Goal: Task Accomplishment & Management: Manage account settings

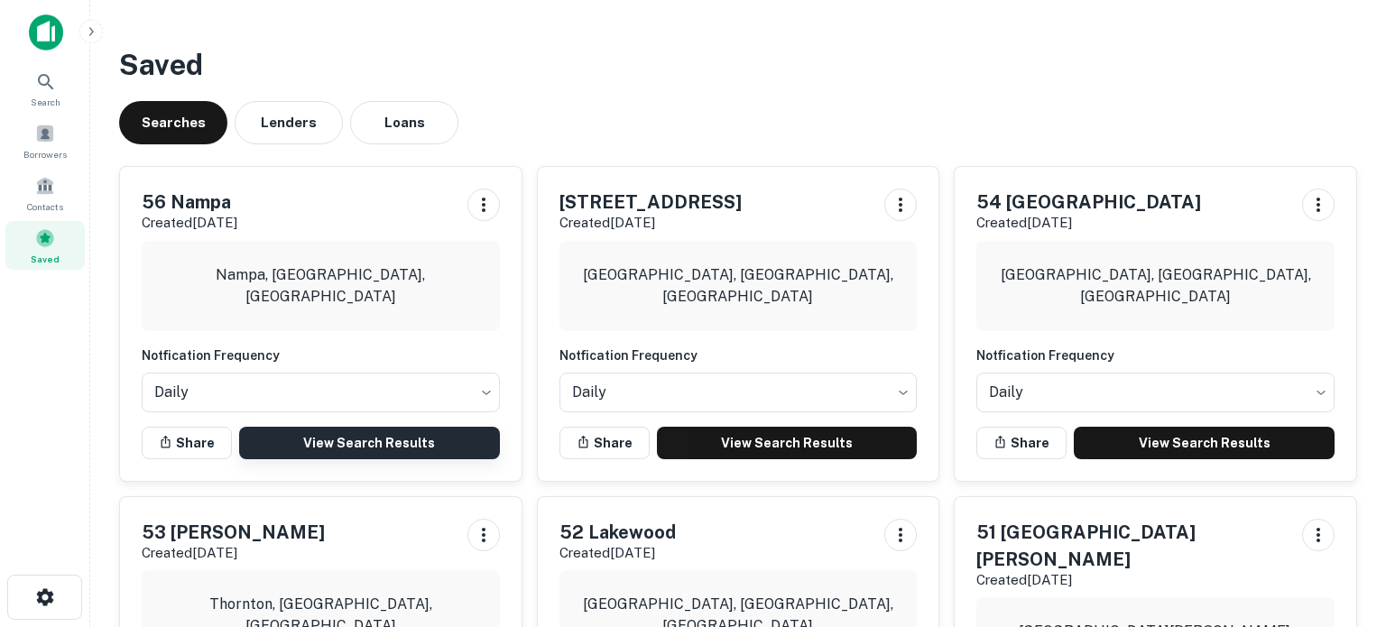
click at [373, 454] on link "View Search Results" at bounding box center [369, 443] width 261 height 32
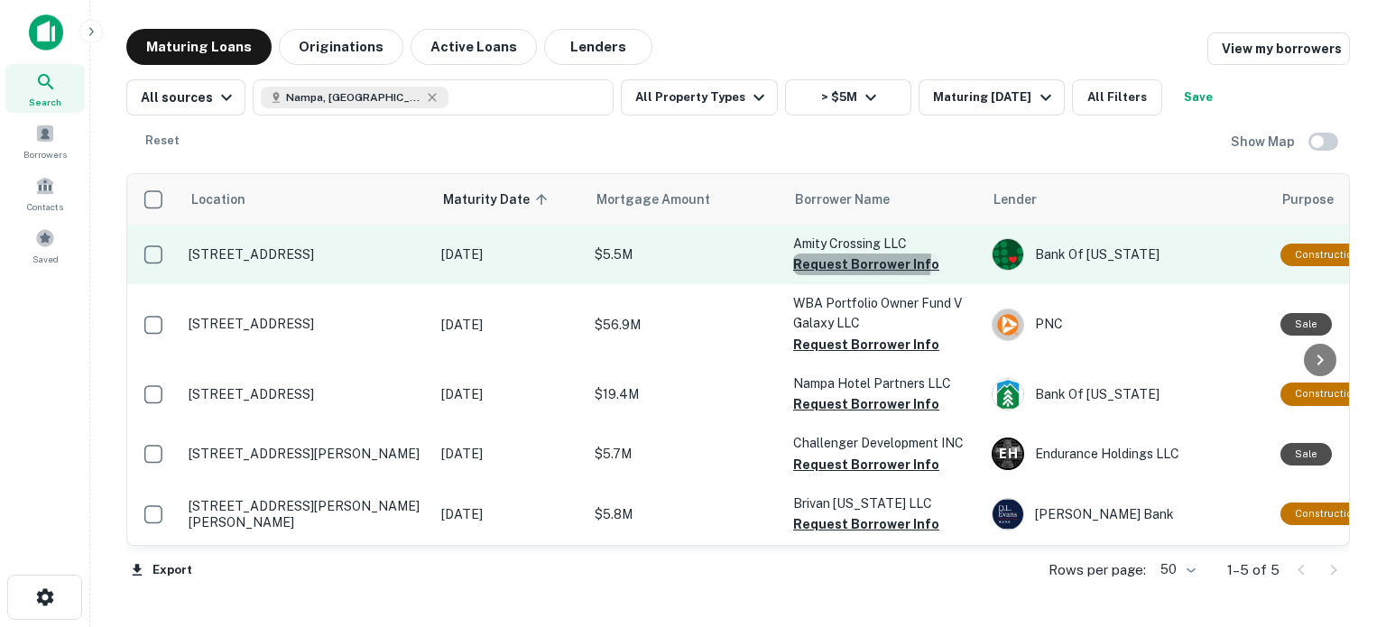
click at [851, 261] on button "Request Borrower Info" at bounding box center [866, 265] width 146 height 22
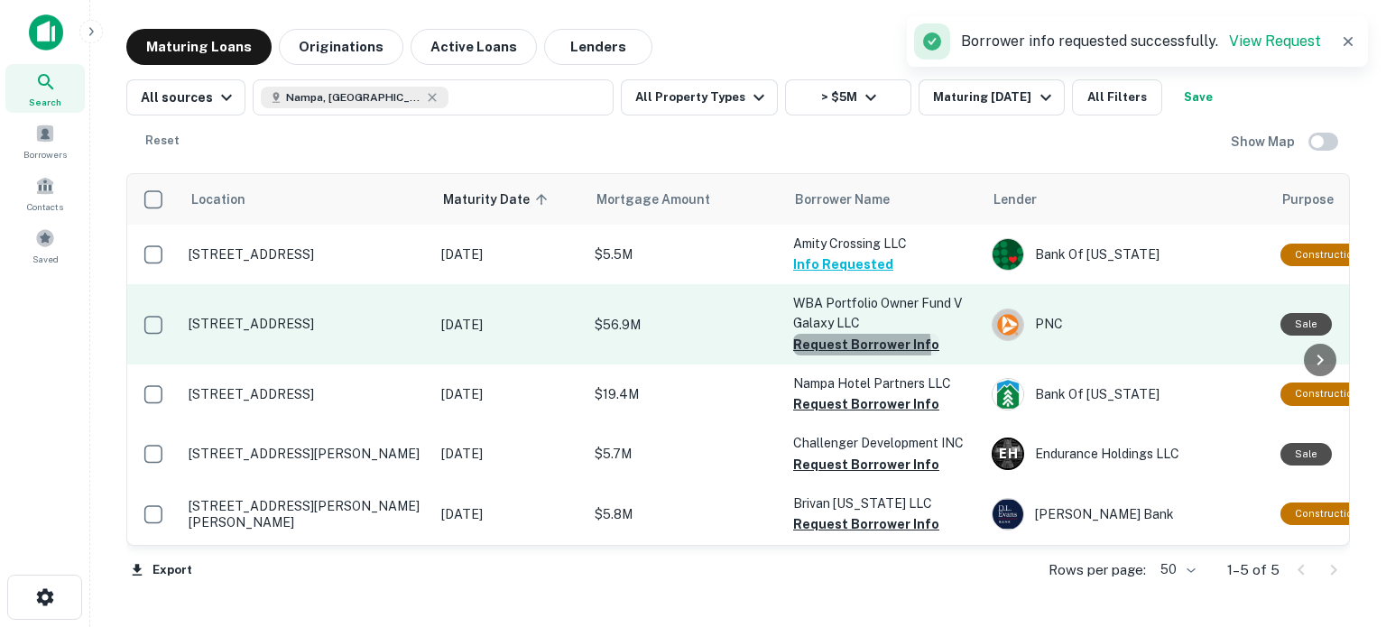
click at [825, 350] on button "Request Borrower Info" at bounding box center [866, 345] width 146 height 22
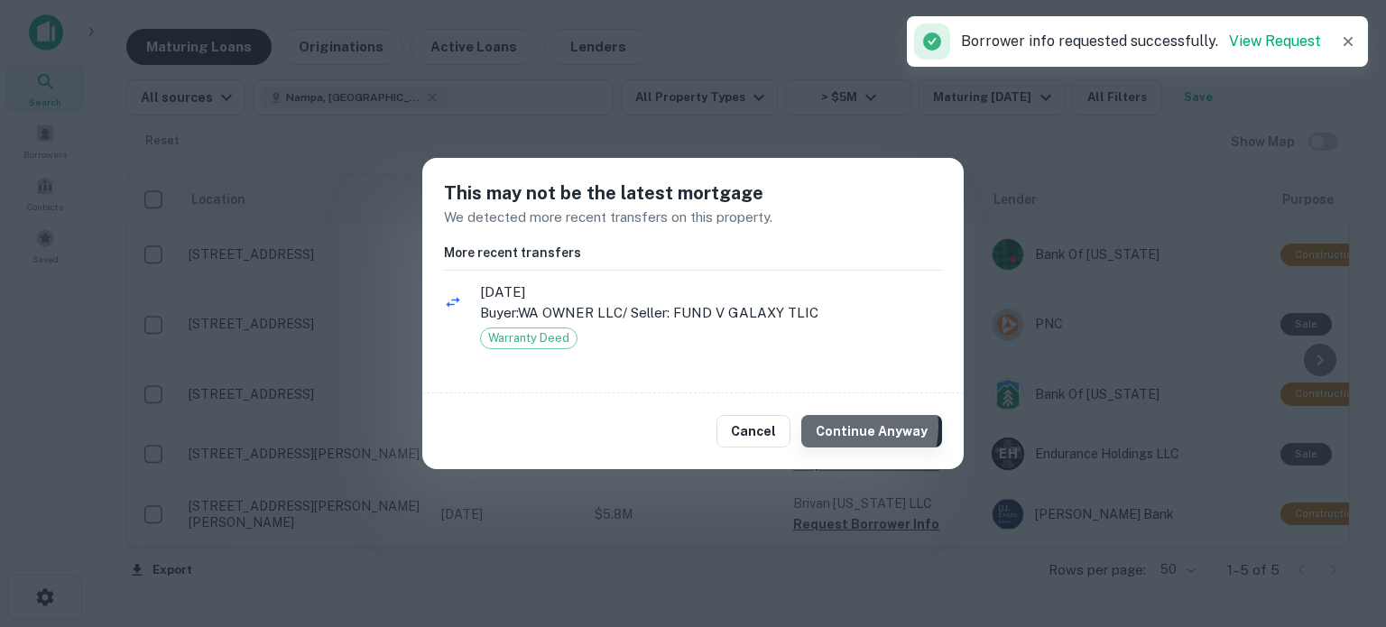
click at [840, 427] on button "Continue Anyway" at bounding box center [871, 431] width 141 height 32
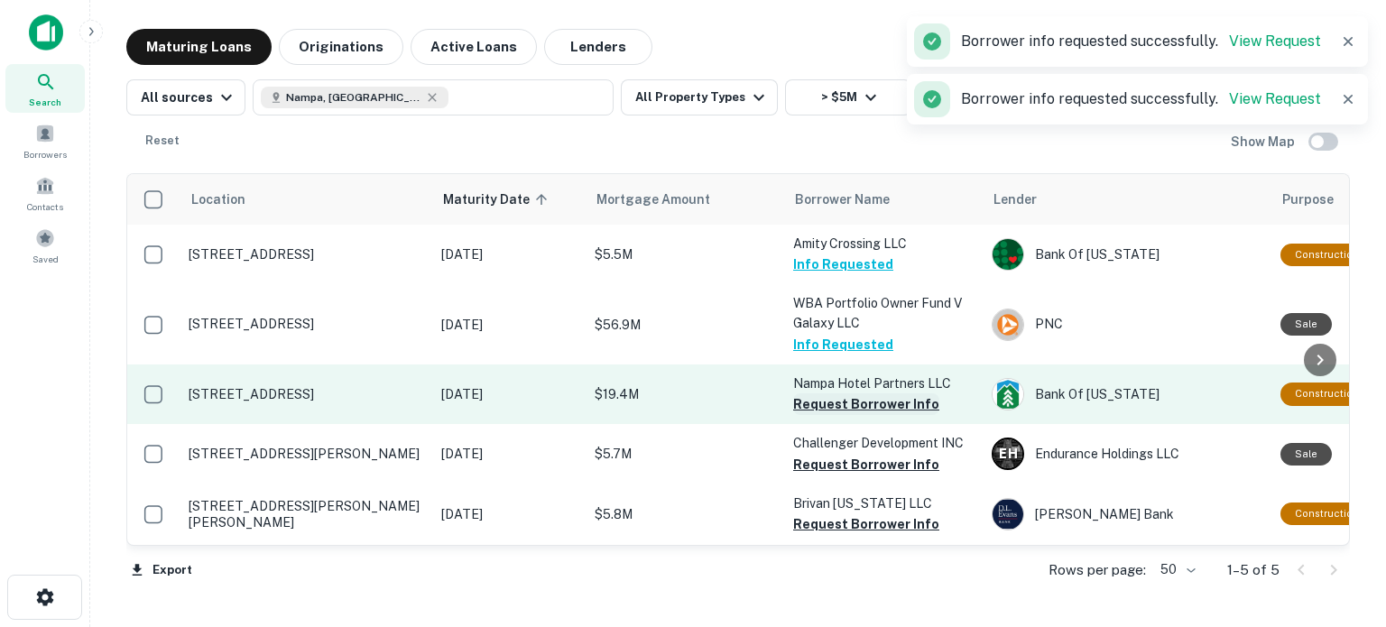
click at [838, 410] on button "Request Borrower Info" at bounding box center [866, 404] width 146 height 22
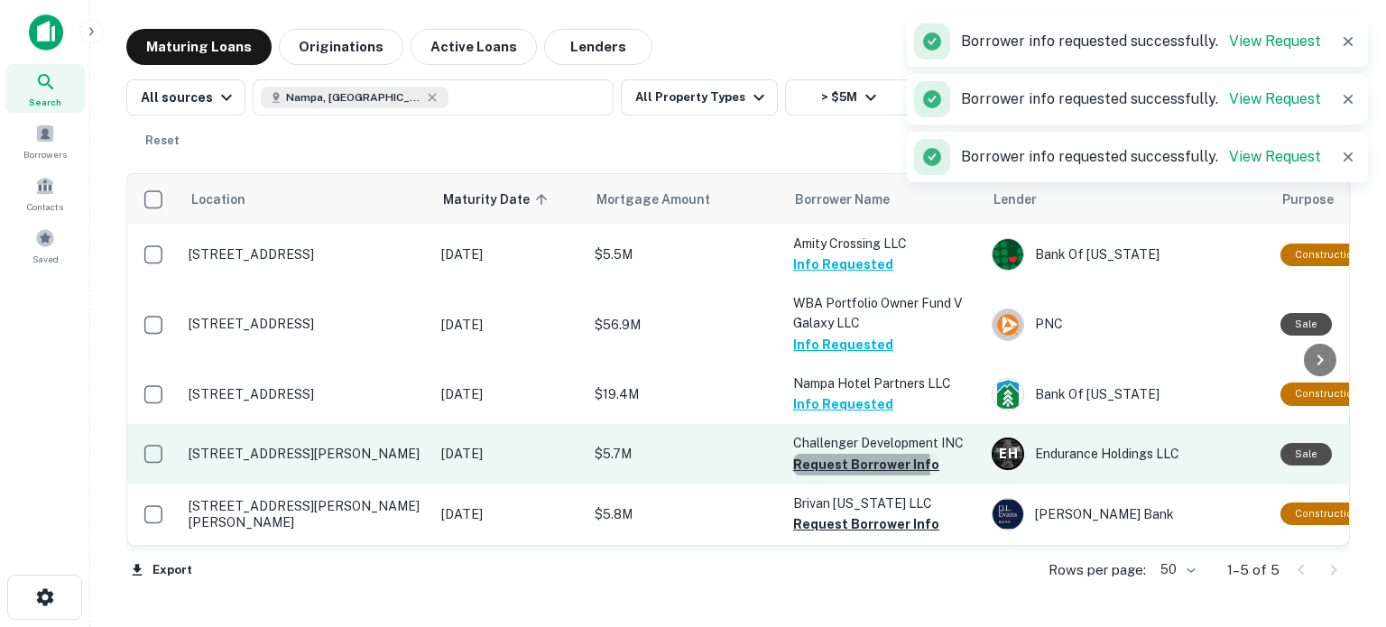
click at [837, 467] on button "Request Borrower Info" at bounding box center [866, 465] width 146 height 22
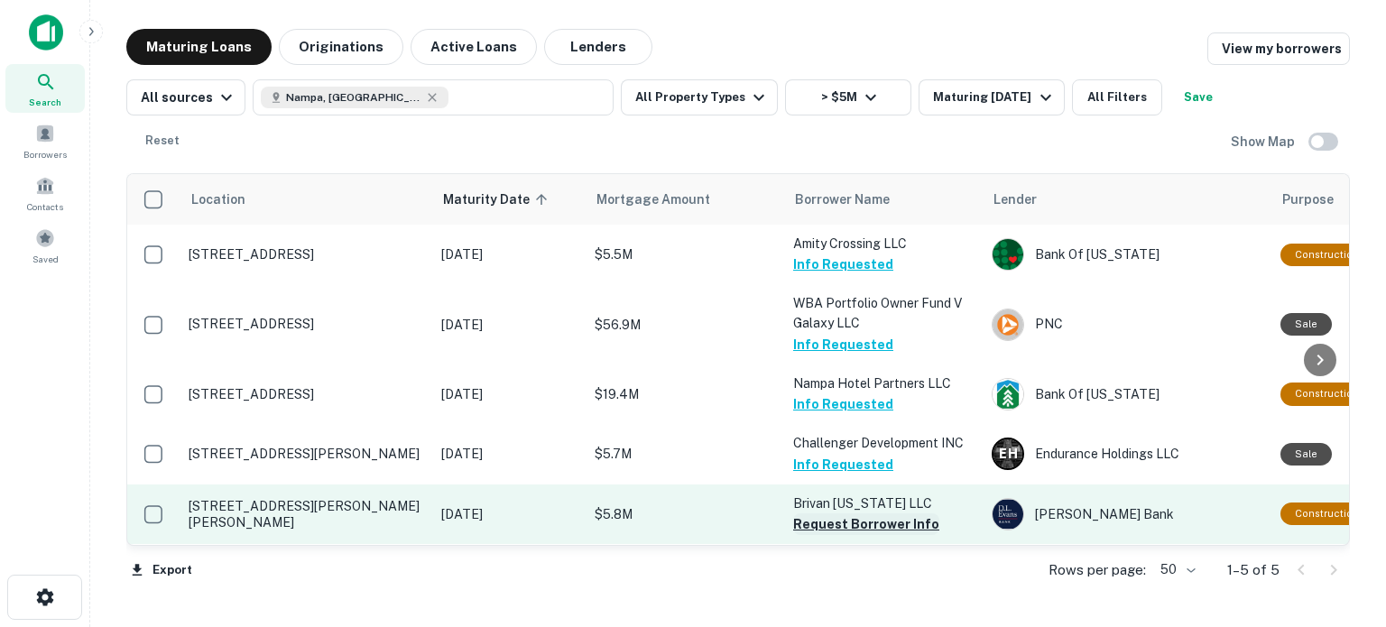
click at [860, 526] on button "Request Borrower Info" at bounding box center [866, 524] width 146 height 22
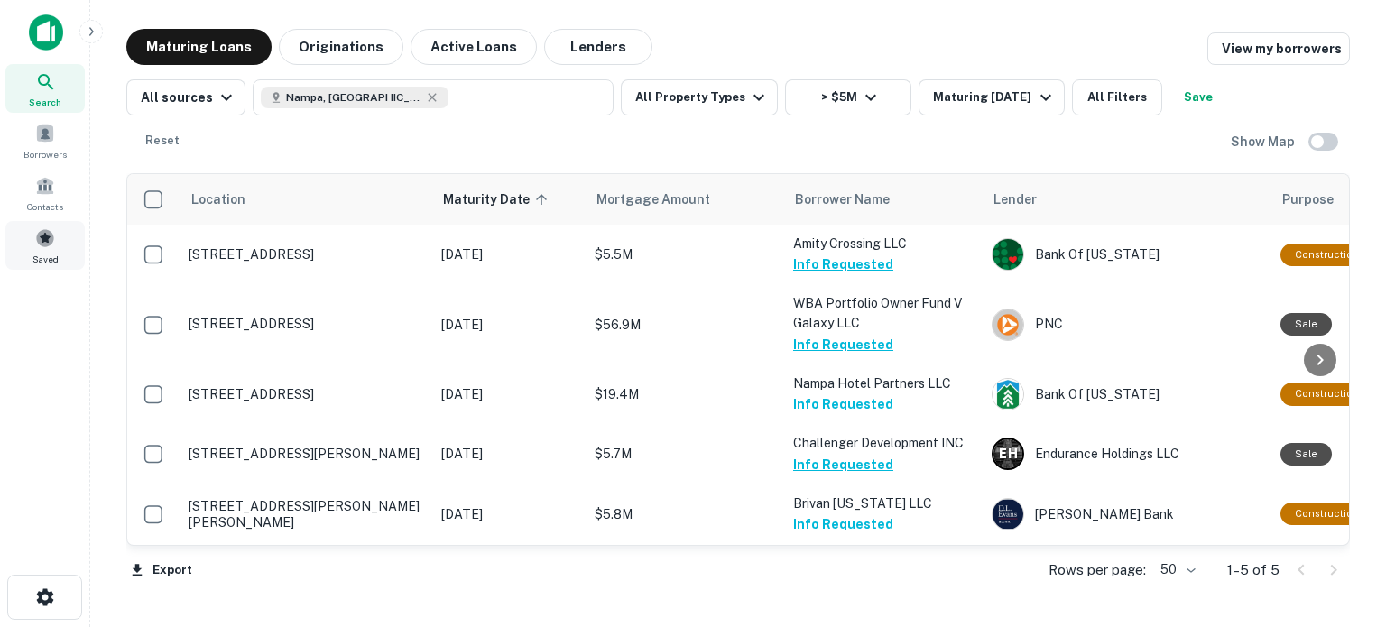
click at [47, 239] on span at bounding box center [45, 238] width 20 height 20
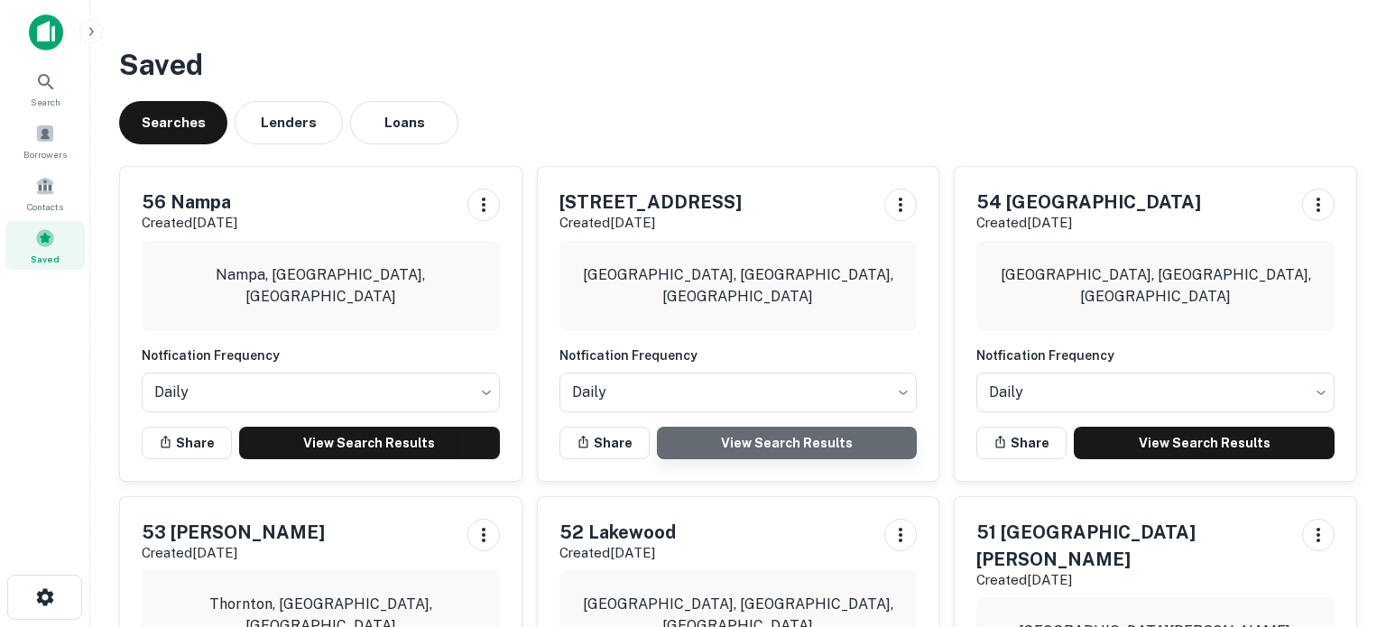
click at [743, 435] on link "View Search Results" at bounding box center [787, 443] width 261 height 32
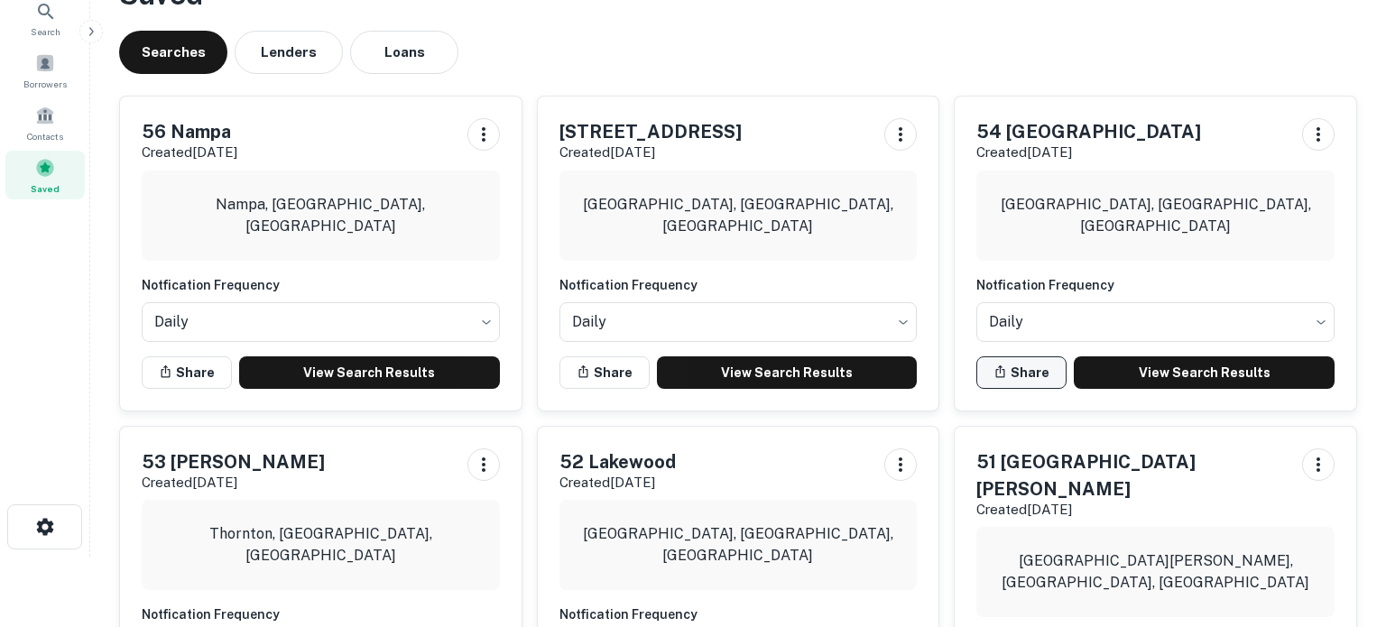
scroll to position [79, 0]
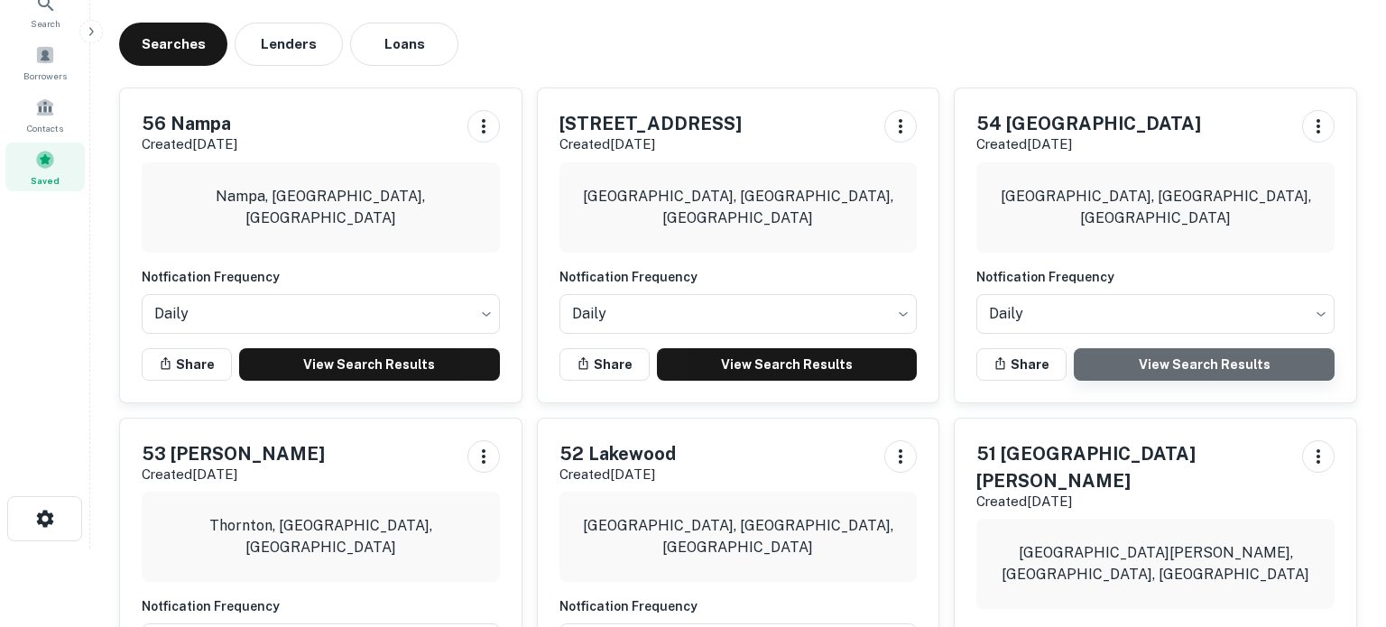
click at [1130, 360] on link "View Search Results" at bounding box center [1204, 364] width 261 height 32
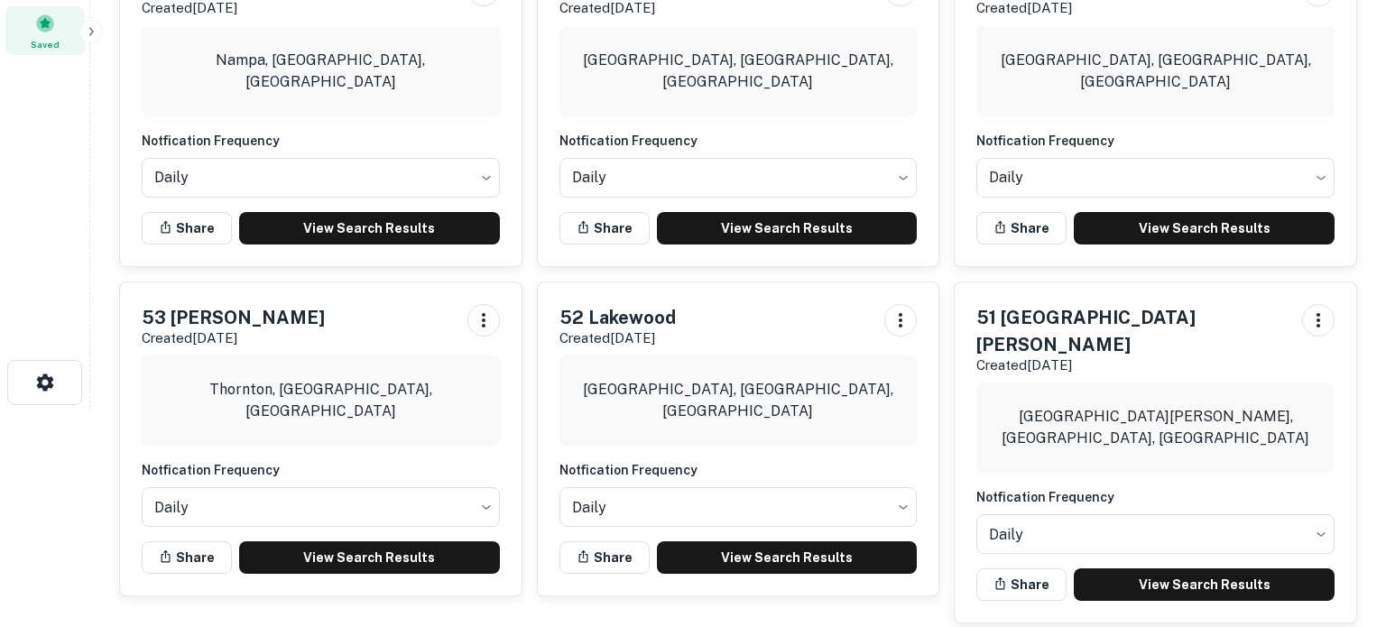
scroll to position [318, 0]
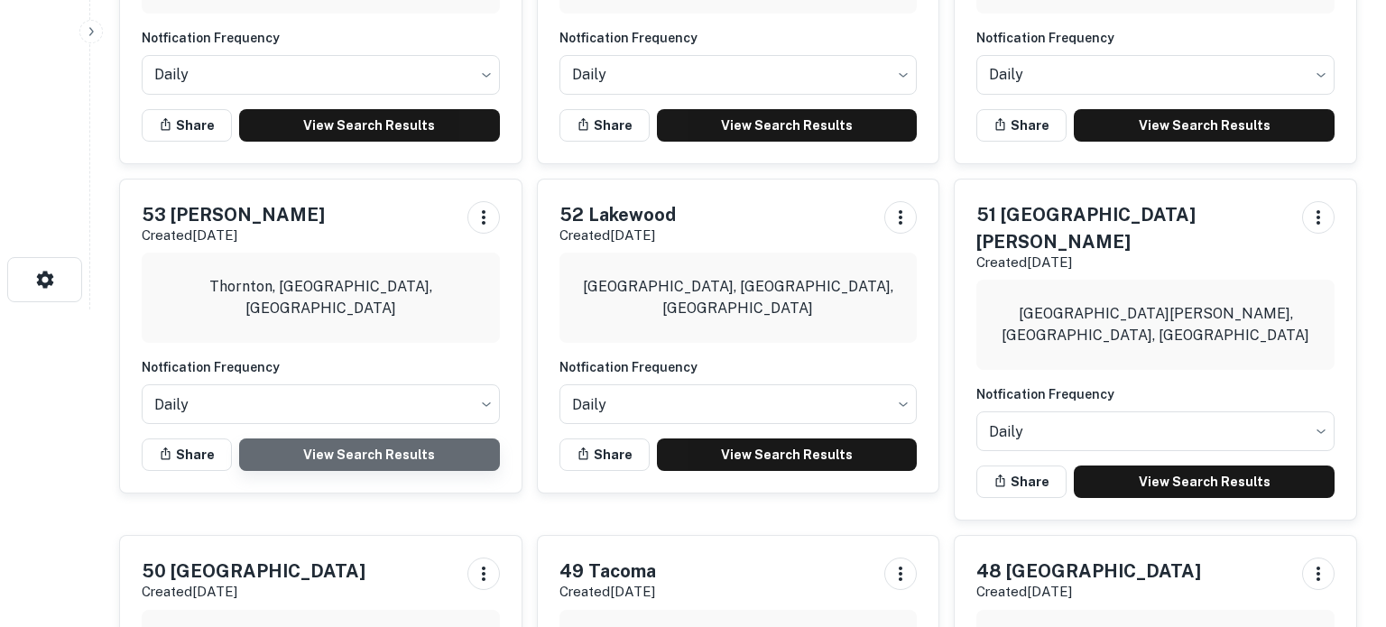
click at [363, 451] on link "View Search Results" at bounding box center [369, 455] width 261 height 32
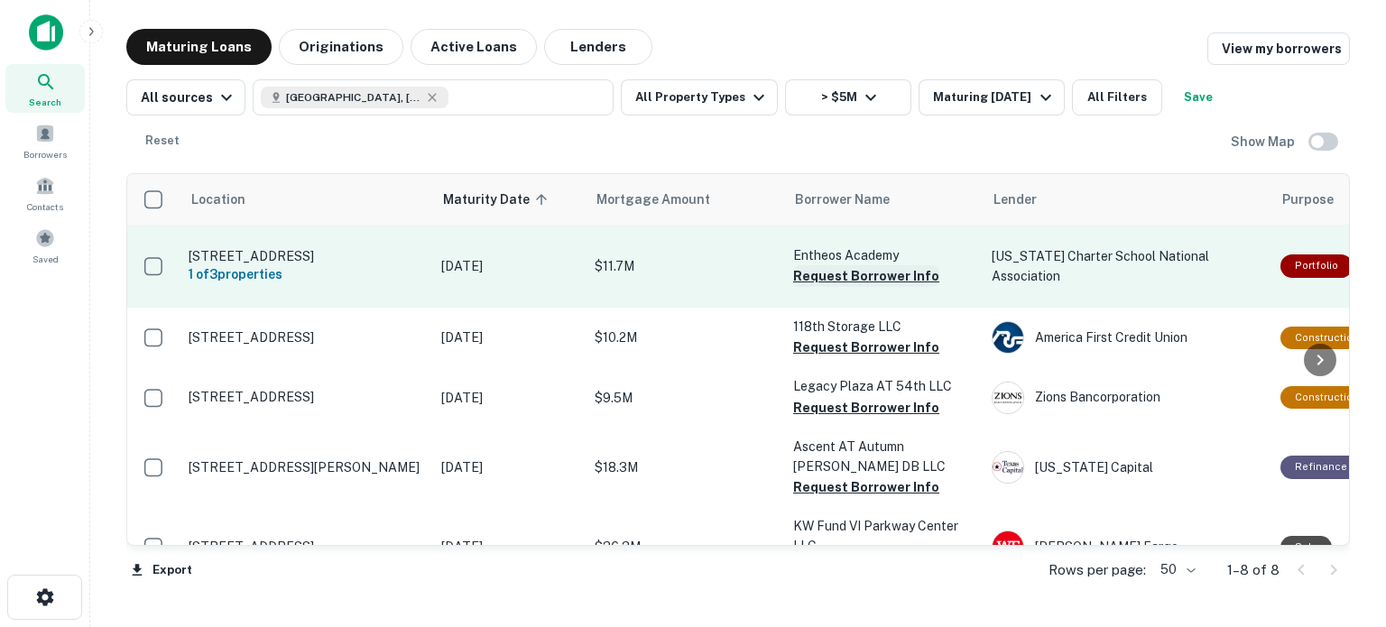
click at [871, 266] on button "Request Borrower Info" at bounding box center [866, 276] width 146 height 22
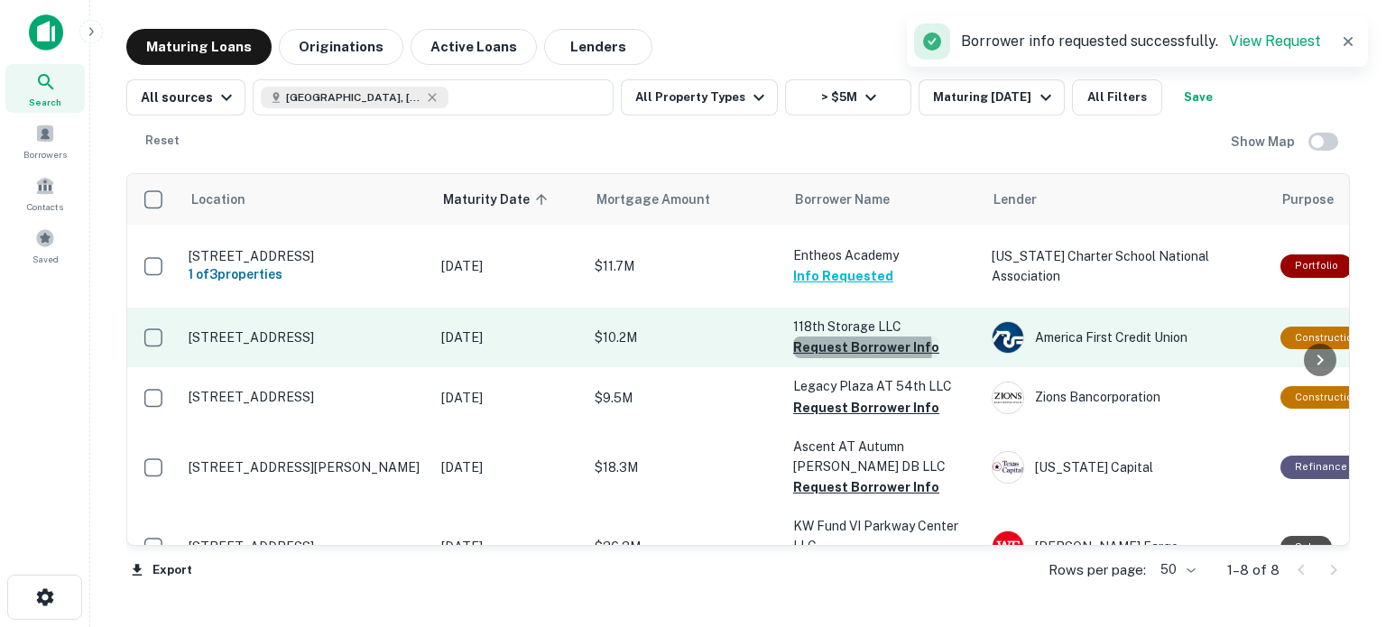
click at [862, 337] on button "Request Borrower Info" at bounding box center [866, 348] width 146 height 22
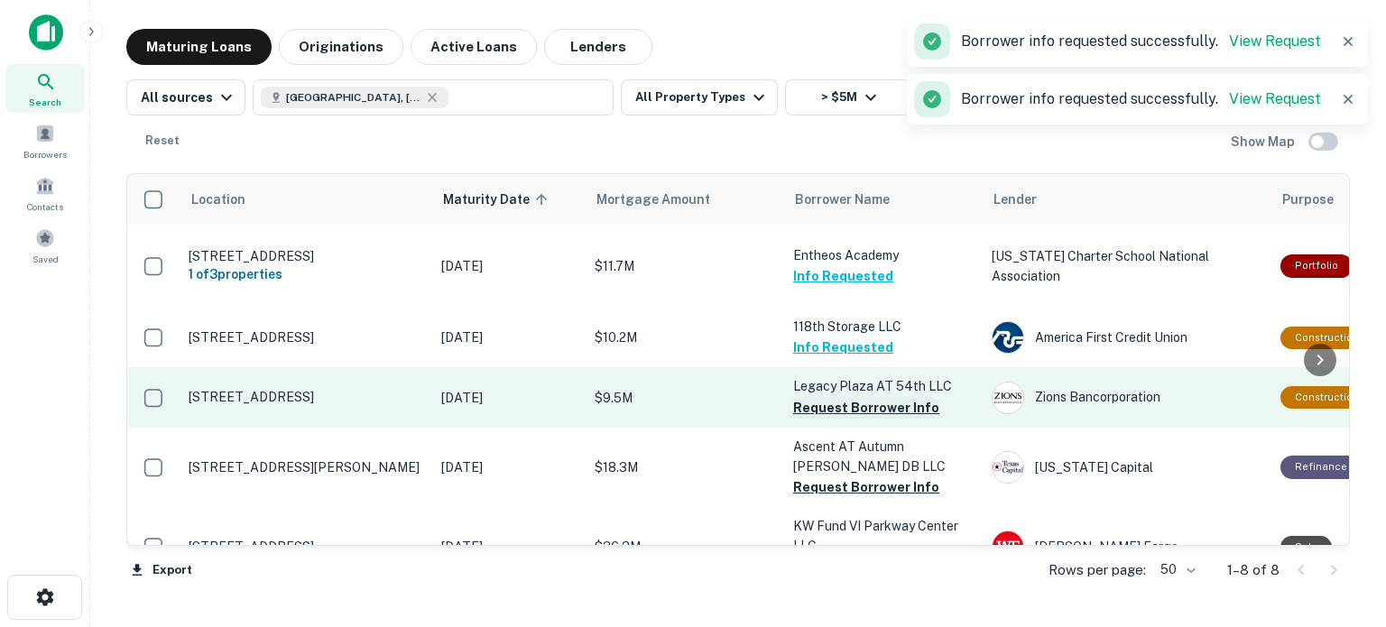
click at [839, 397] on button "Request Borrower Info" at bounding box center [866, 408] width 146 height 22
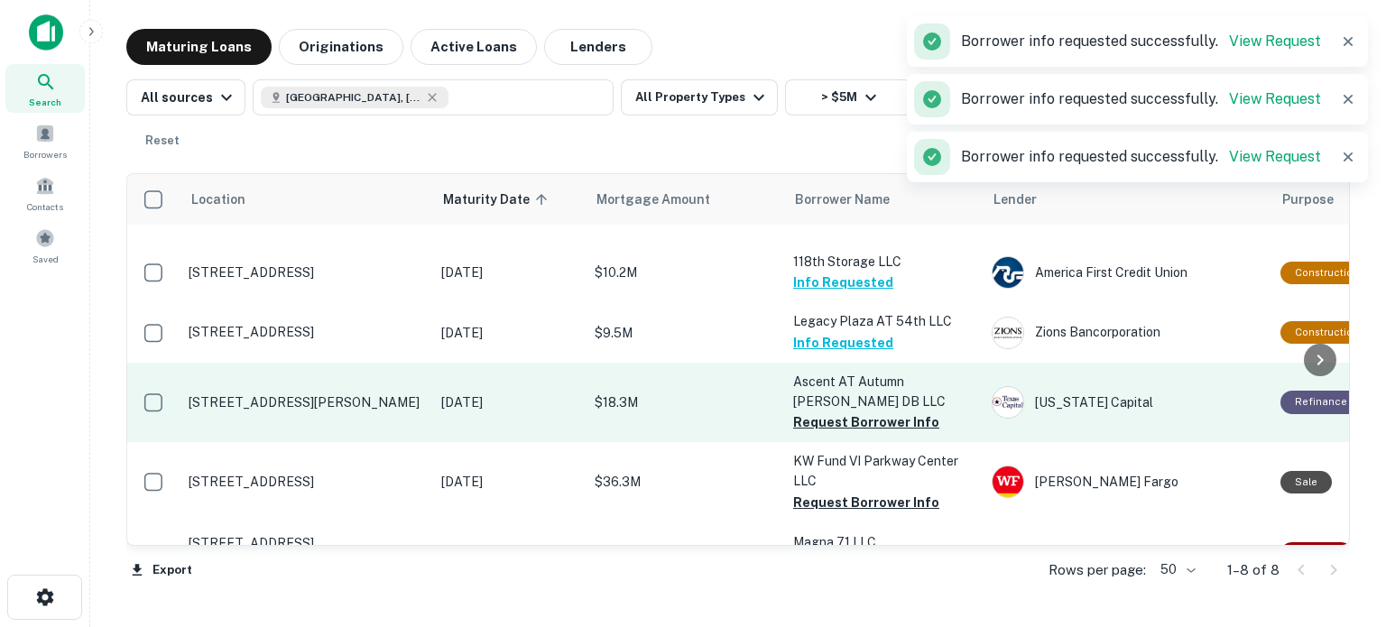
scroll to position [68, 0]
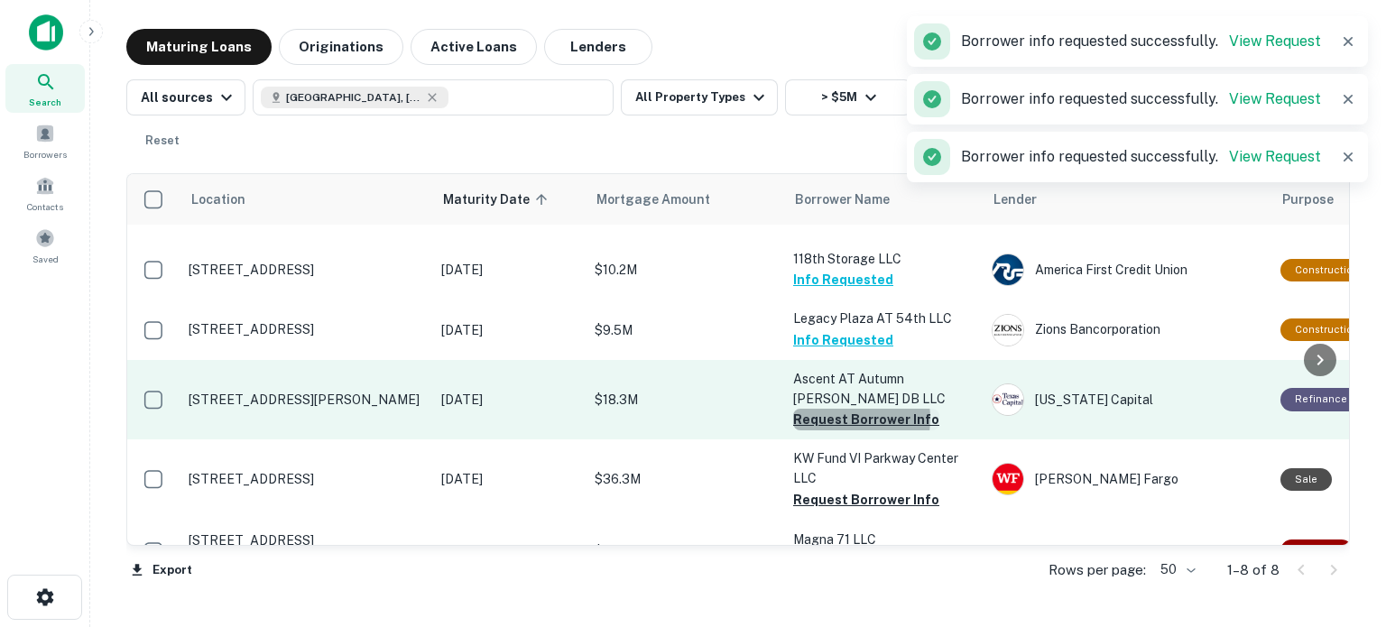
click at [837, 409] on button "Request Borrower Info" at bounding box center [866, 420] width 146 height 22
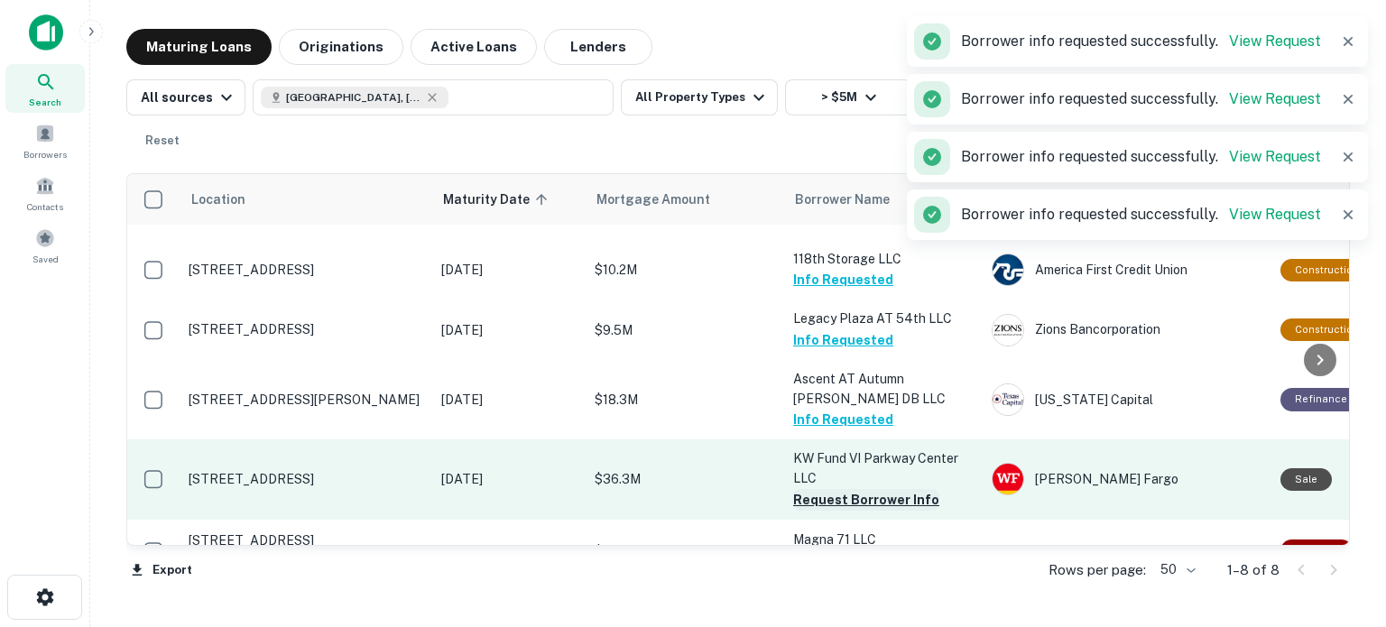
click at [840, 489] on button "Request Borrower Info" at bounding box center [866, 500] width 146 height 22
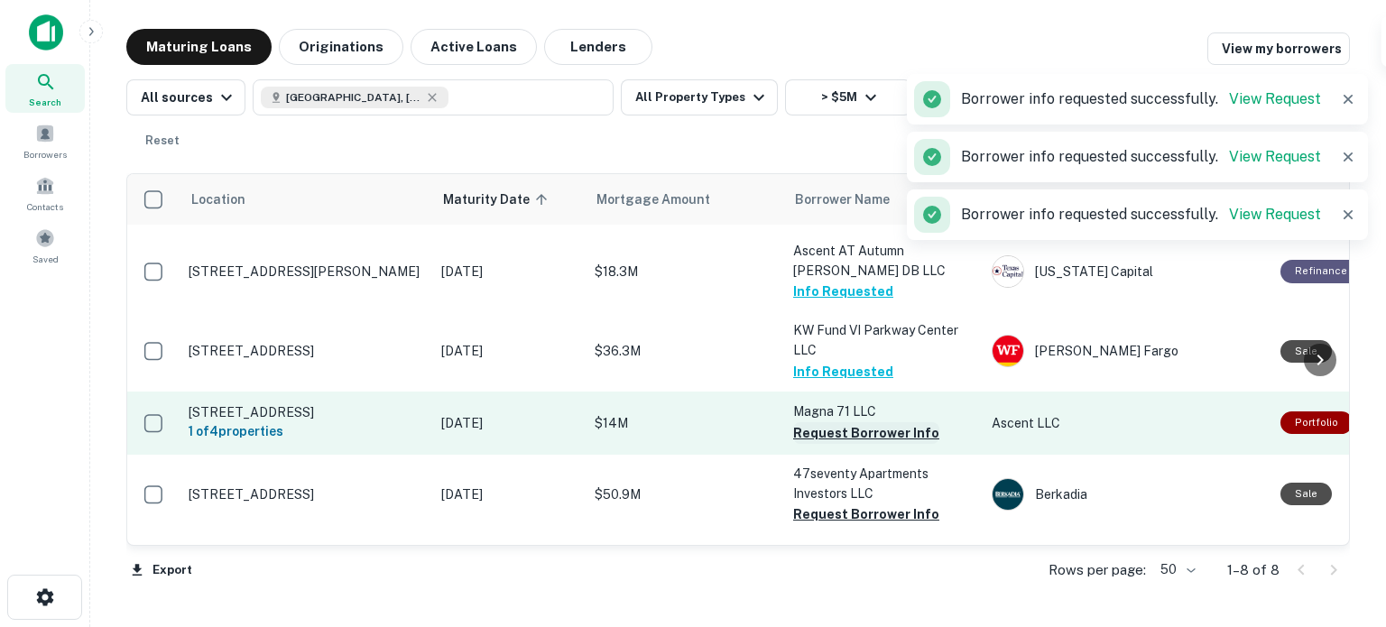
scroll to position [198, 0]
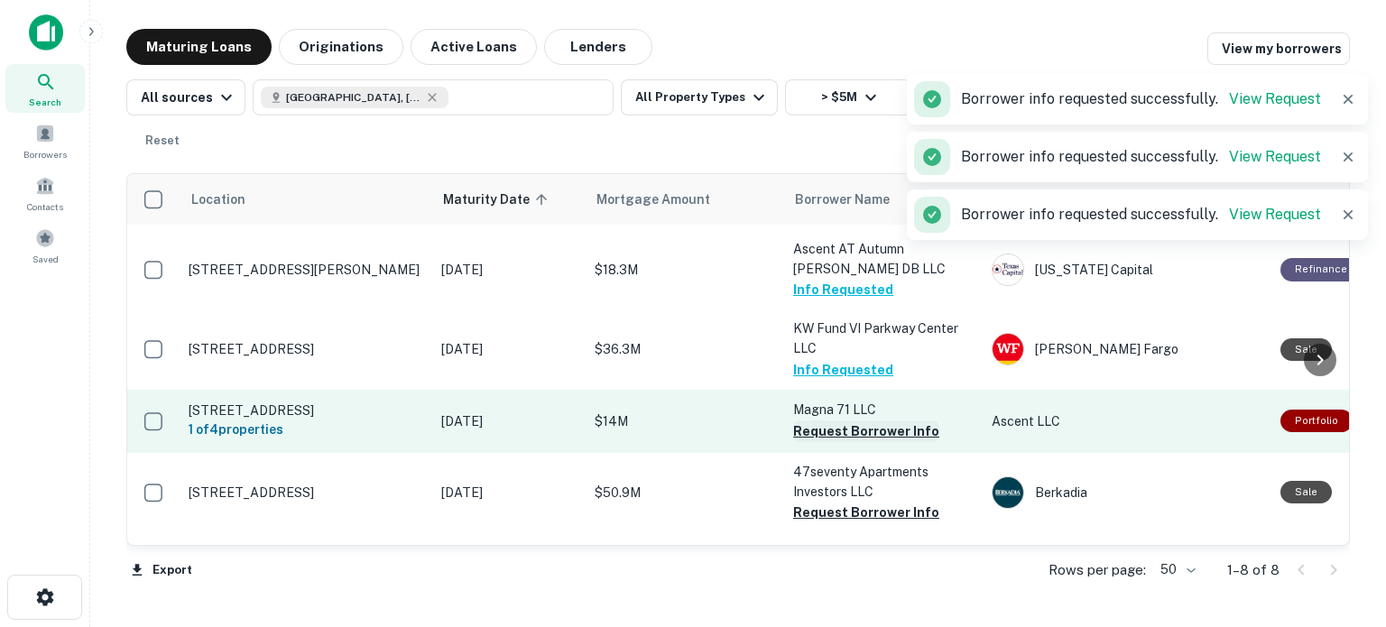
click at [827, 421] on button "Request Borrower Info" at bounding box center [866, 432] width 146 height 22
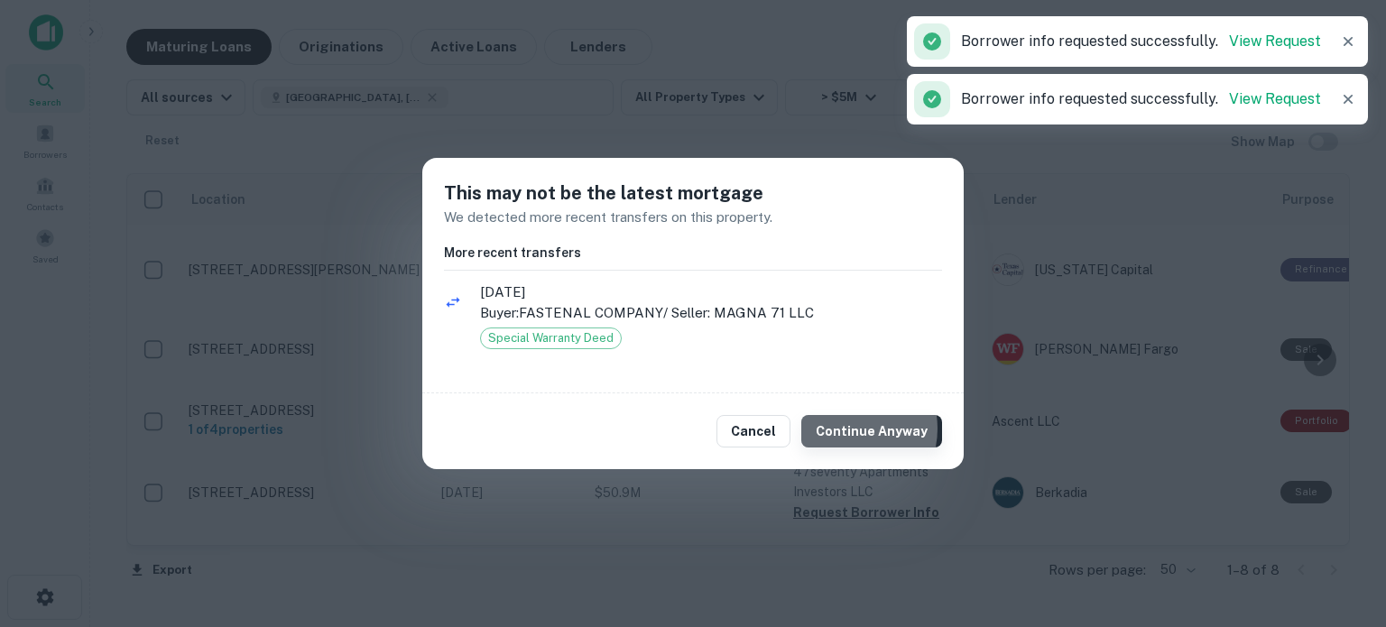
click at [850, 429] on button "Continue Anyway" at bounding box center [871, 431] width 141 height 32
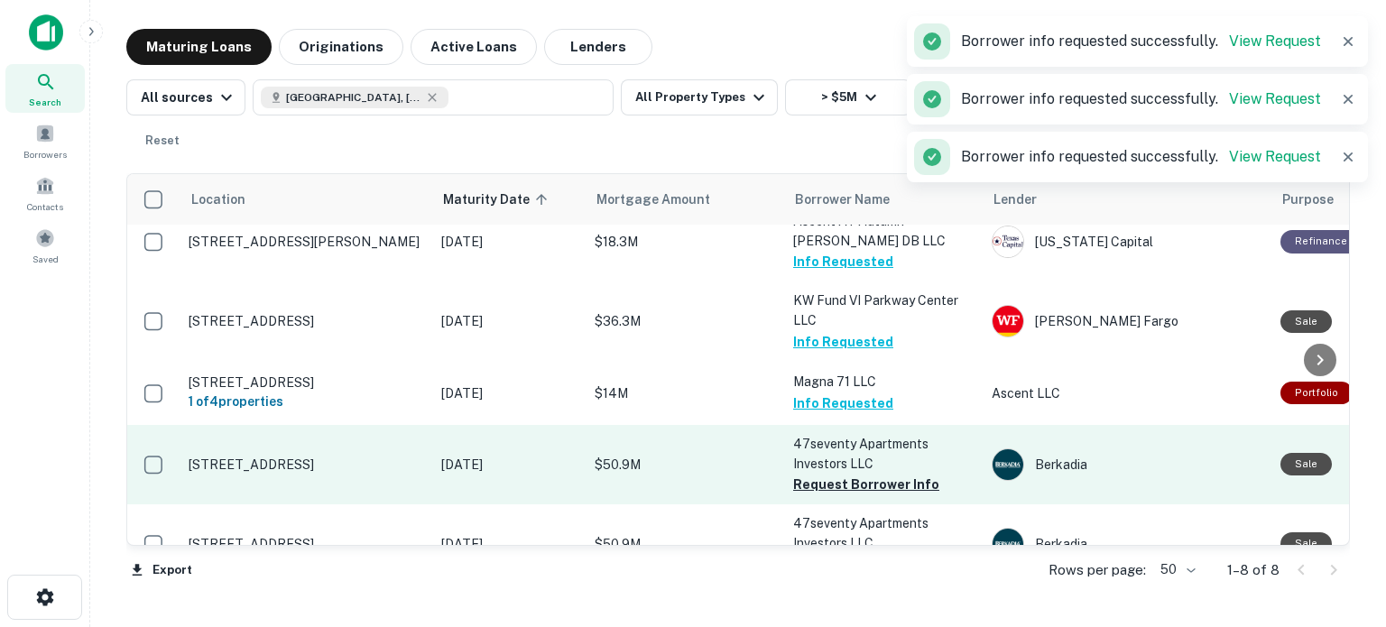
scroll to position [227, 0]
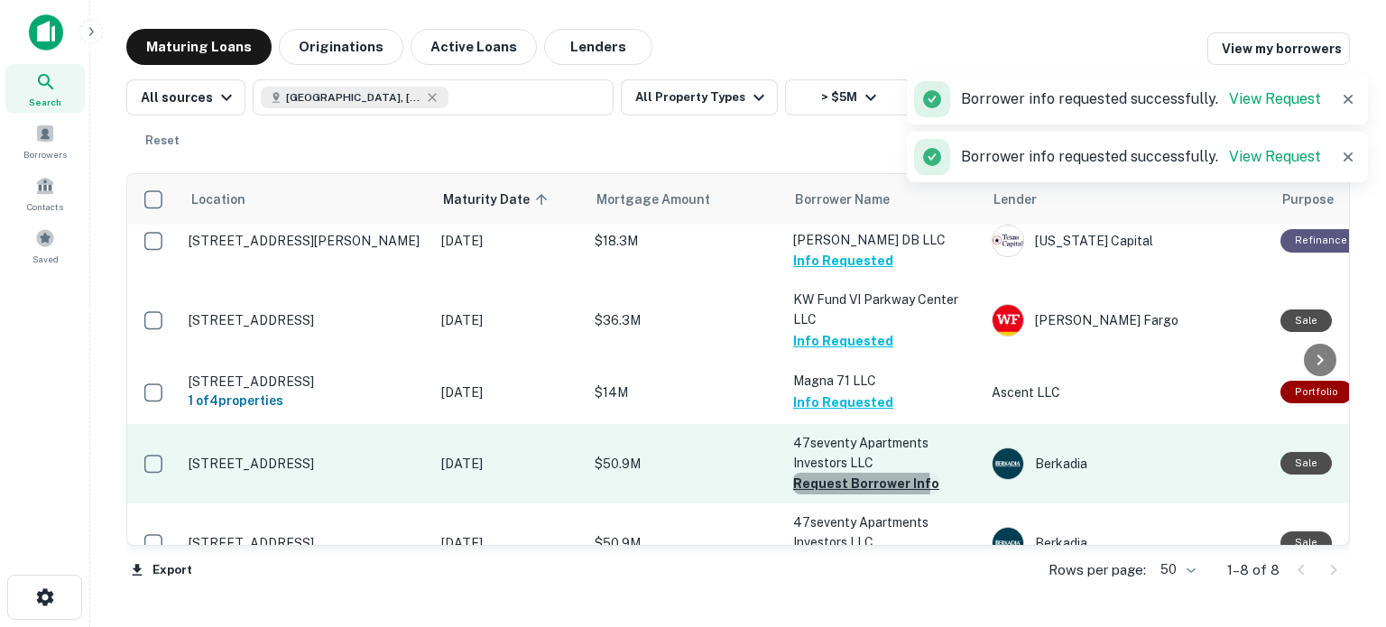
click at [829, 473] on button "Request Borrower Info" at bounding box center [866, 484] width 146 height 22
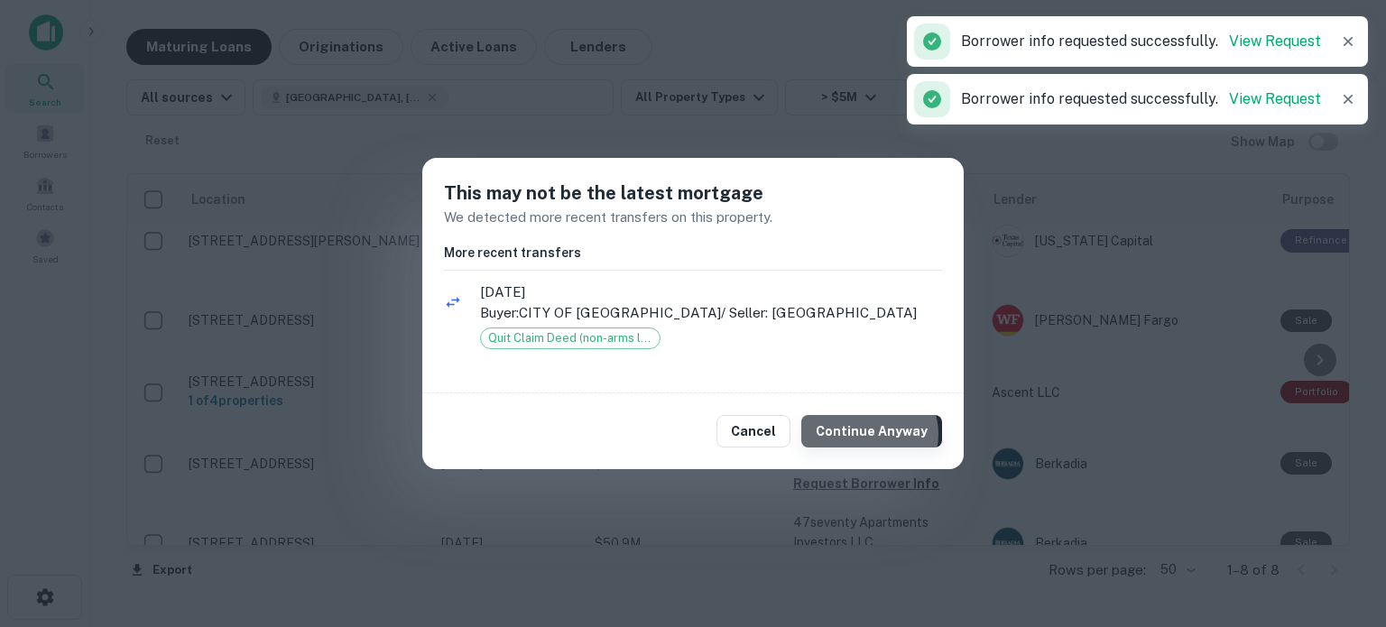
click at [874, 434] on button "Continue Anyway" at bounding box center [871, 431] width 141 height 32
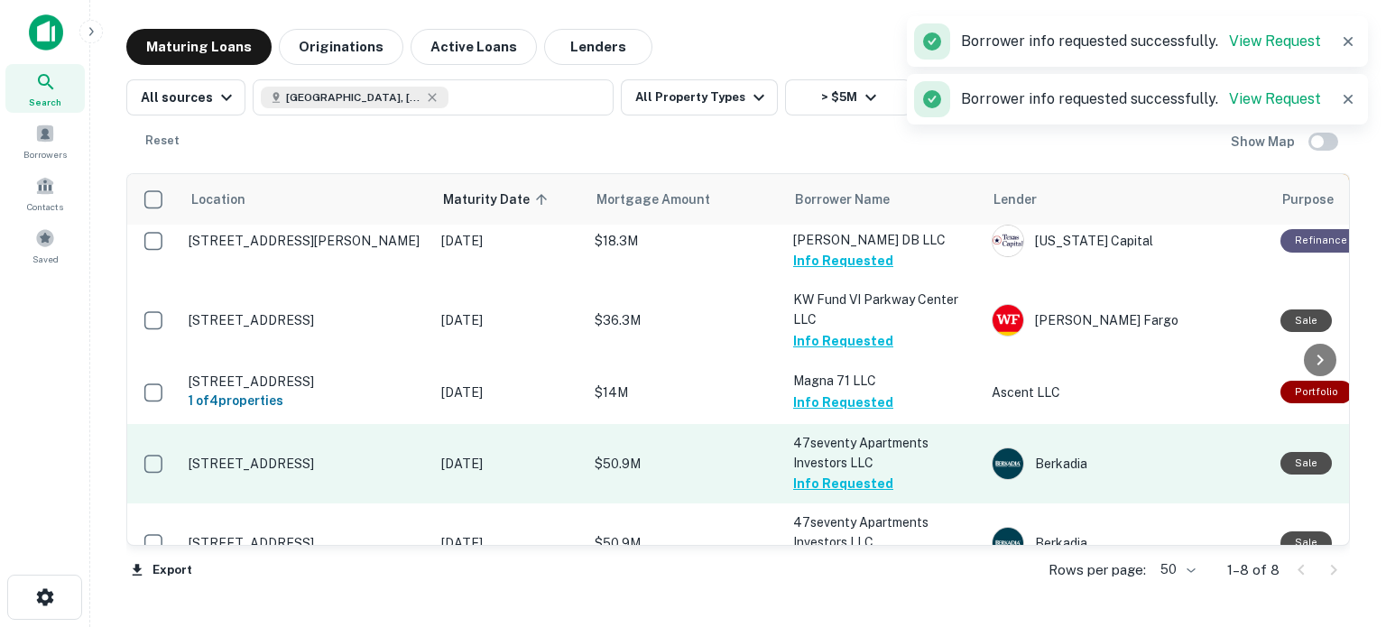
scroll to position [244, 0]
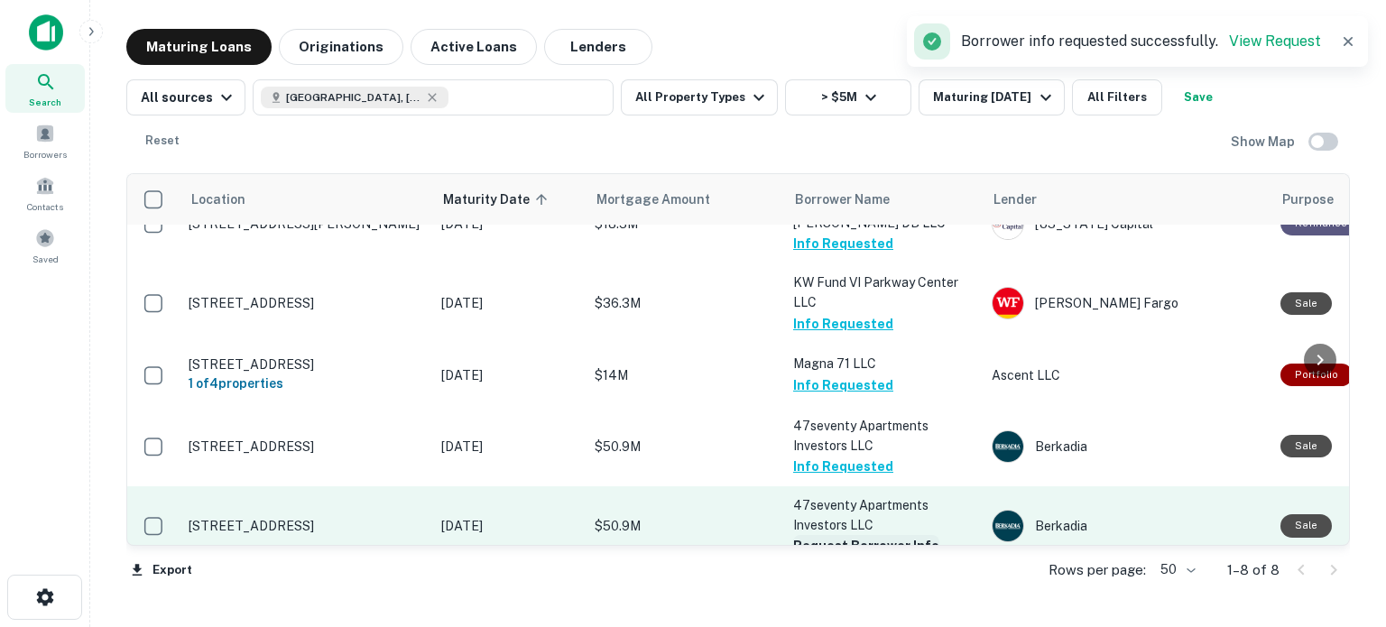
click at [870, 535] on button "Request Borrower Info" at bounding box center [866, 546] width 146 height 22
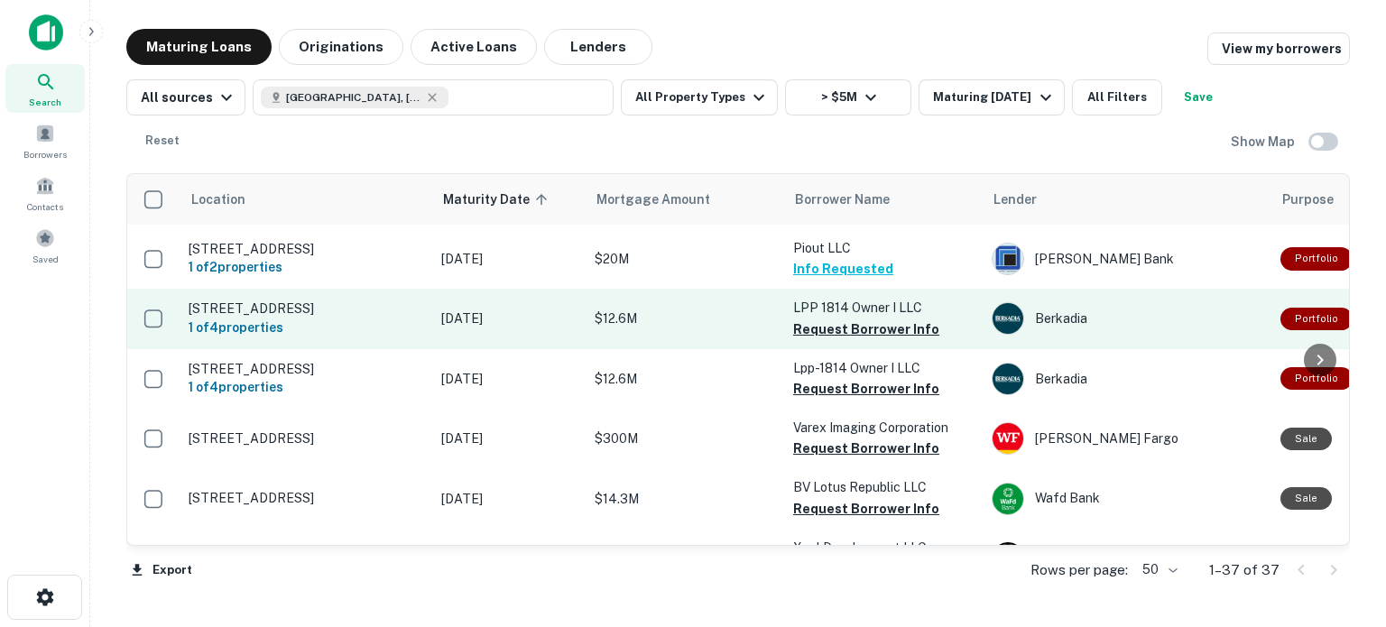
scroll to position [1657, 0]
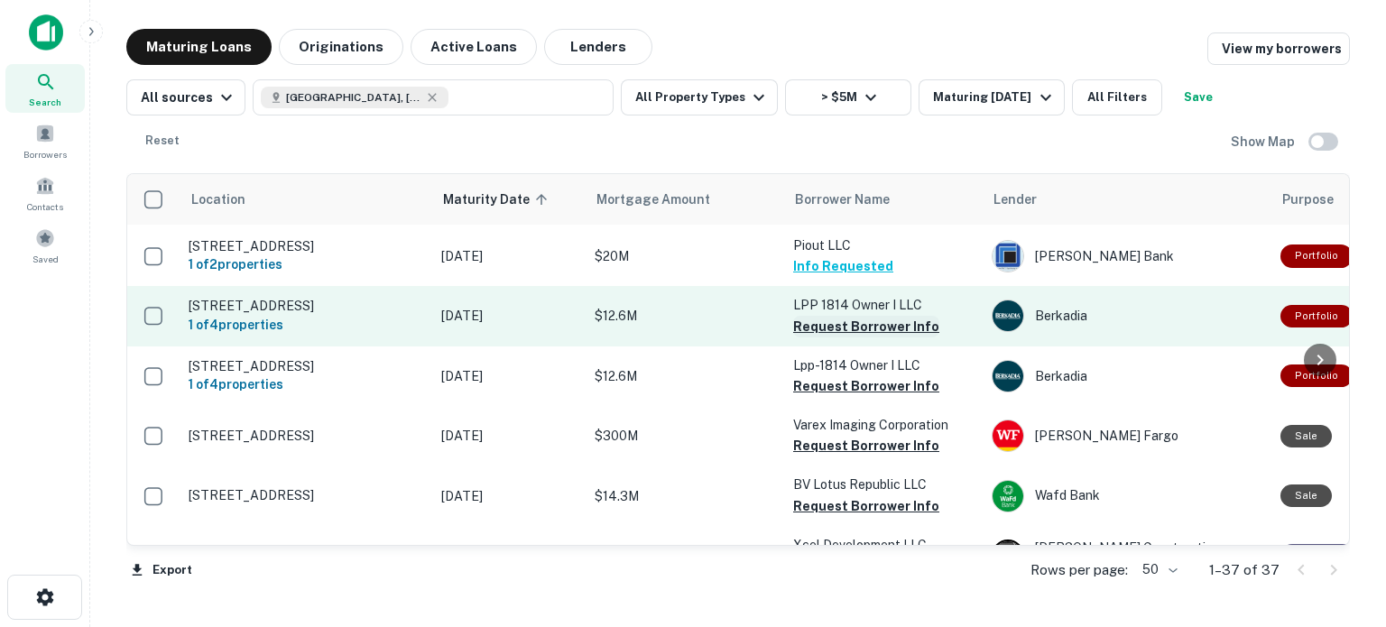
click at [880, 338] on button "Request Borrower Info" at bounding box center [866, 327] width 146 height 22
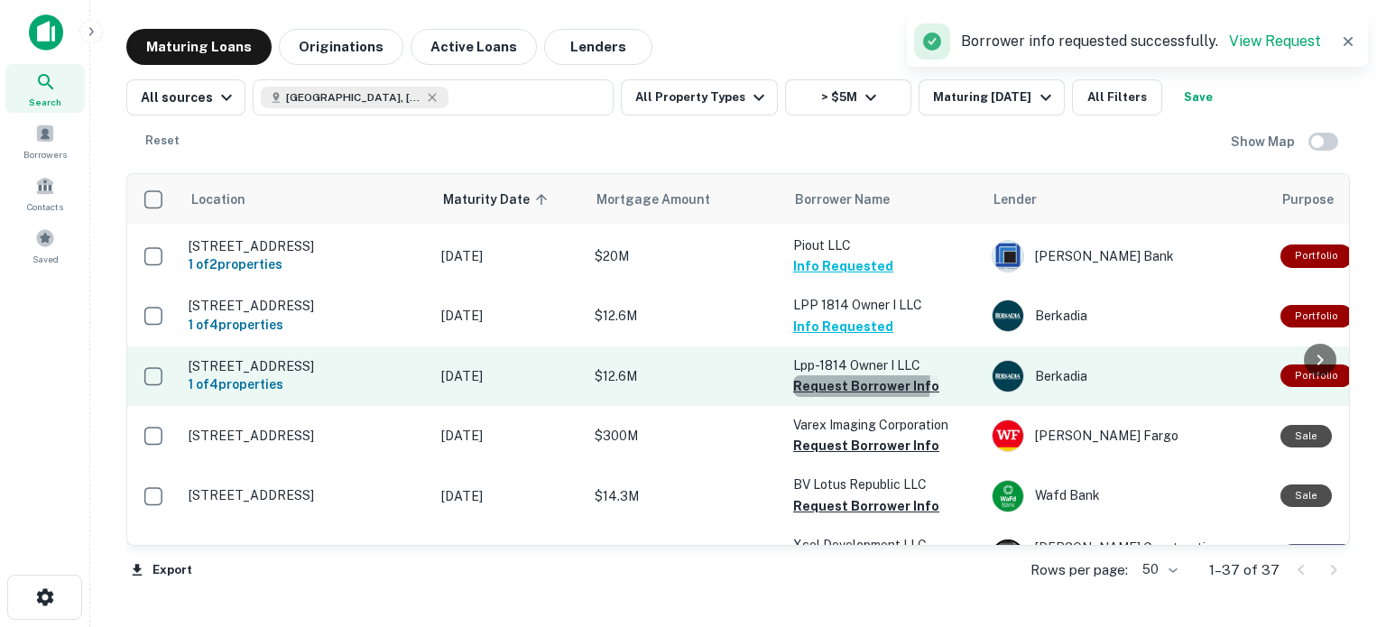
click at [860, 397] on button "Request Borrower Info" at bounding box center [866, 386] width 146 height 22
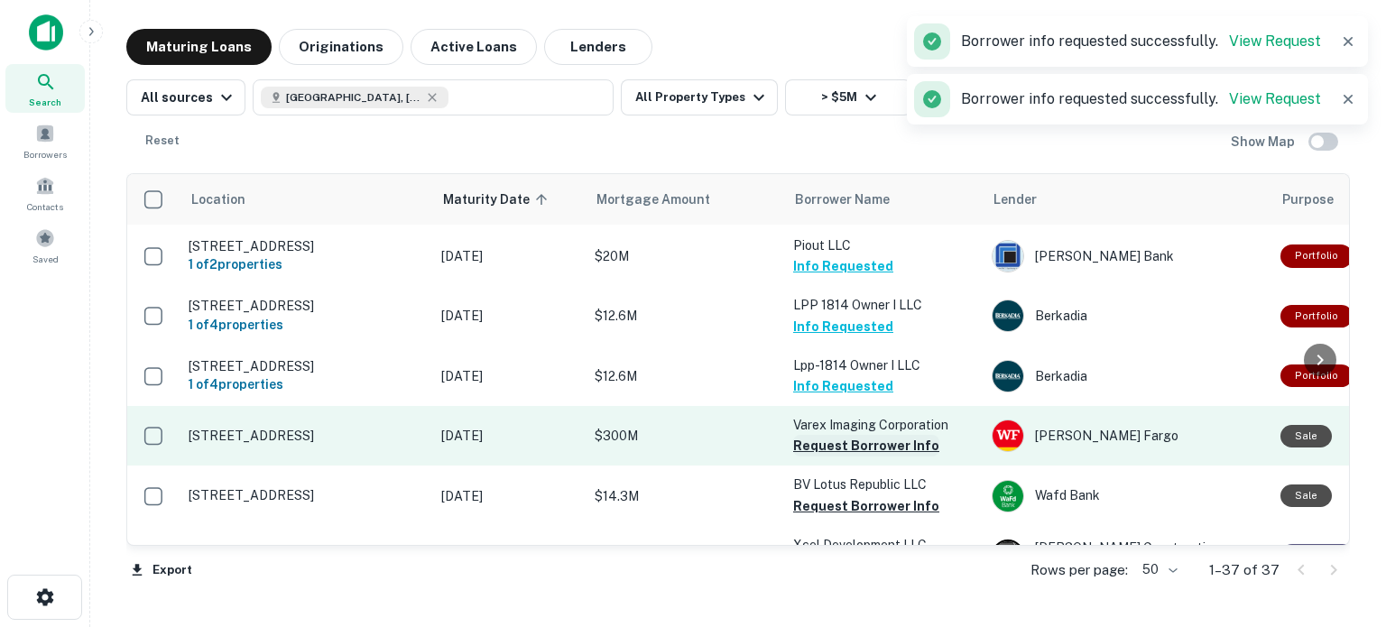
click at [857, 457] on button "Request Borrower Info" at bounding box center [866, 446] width 146 height 22
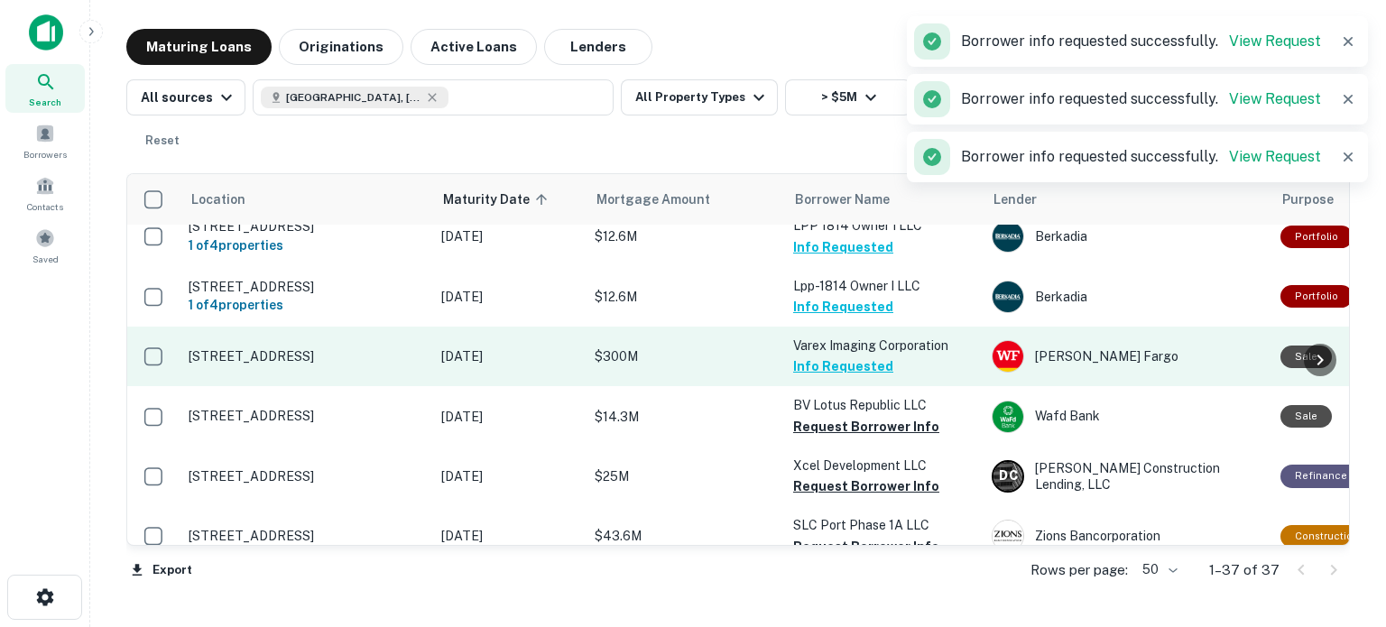
scroll to position [1767, 0]
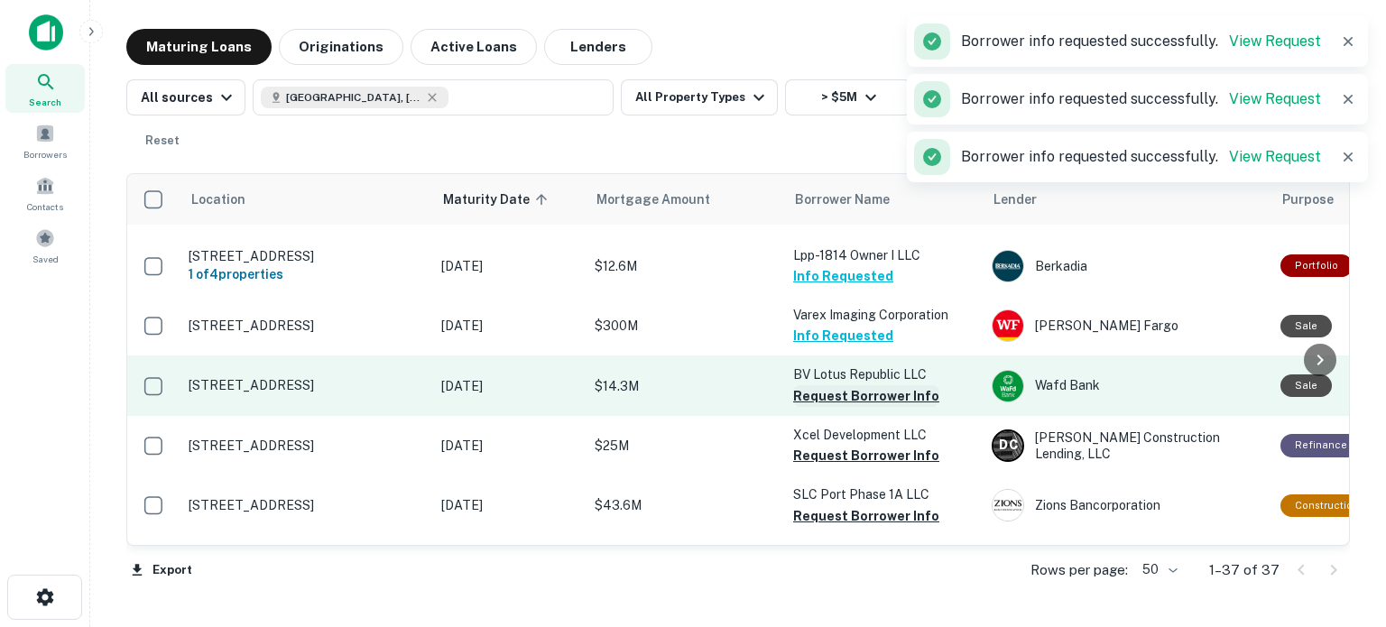
click at [846, 407] on button "Request Borrower Info" at bounding box center [866, 396] width 146 height 22
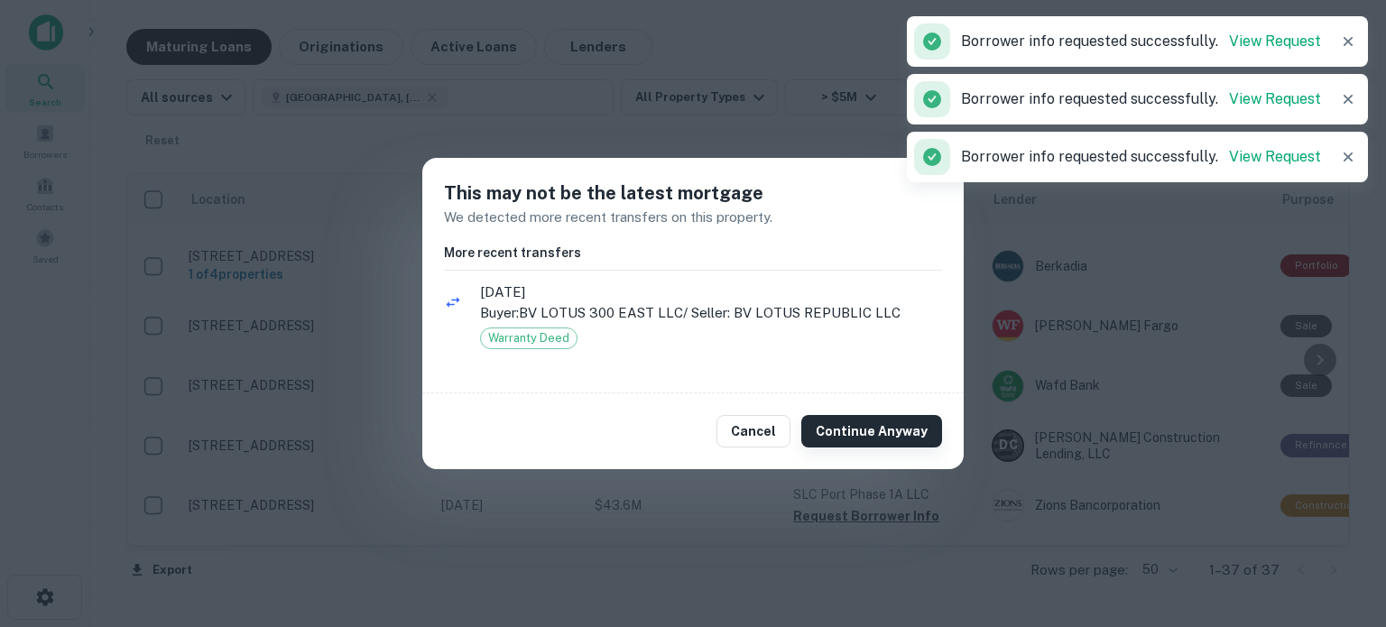
click at [855, 435] on button "Continue Anyway" at bounding box center [871, 431] width 141 height 32
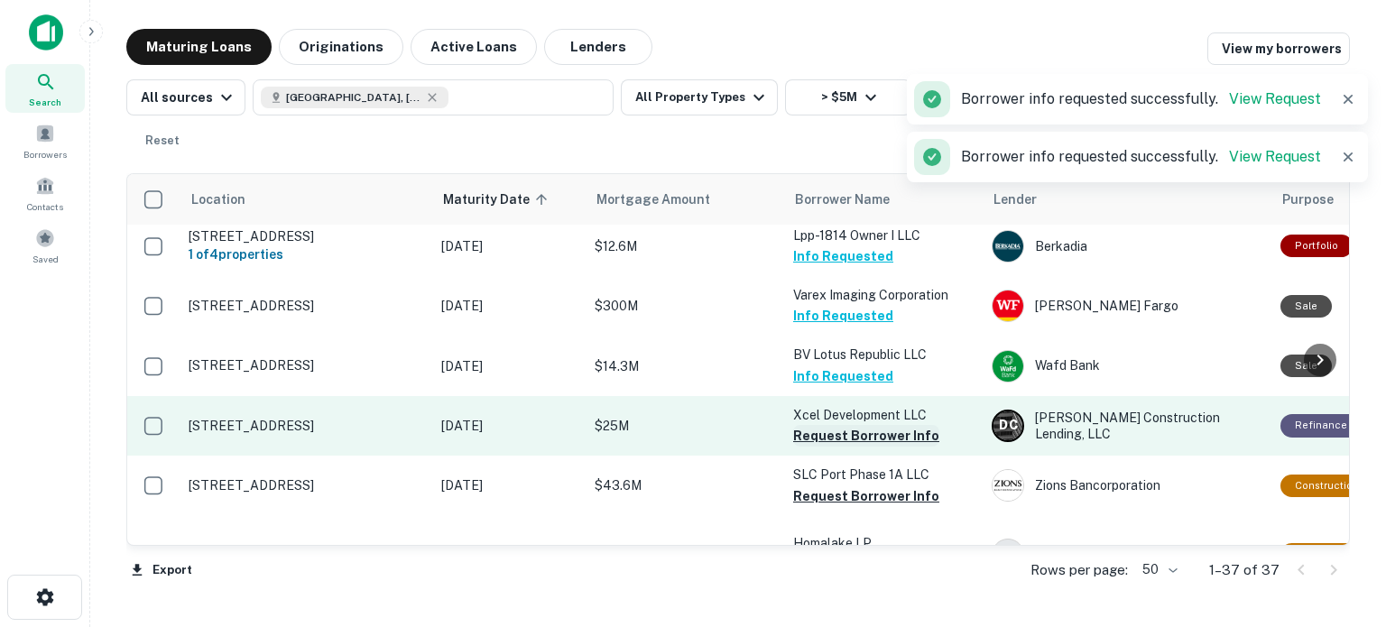
scroll to position [1801, 0]
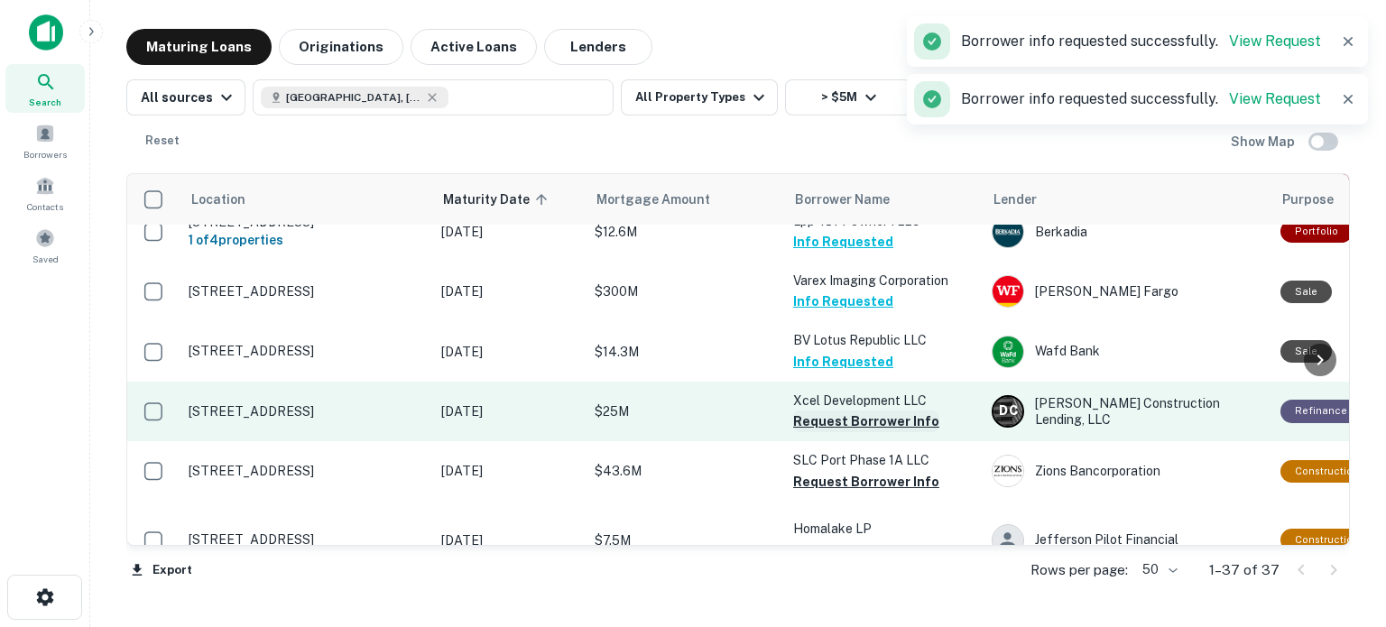
click at [876, 432] on button "Request Borrower Info" at bounding box center [866, 422] width 146 height 22
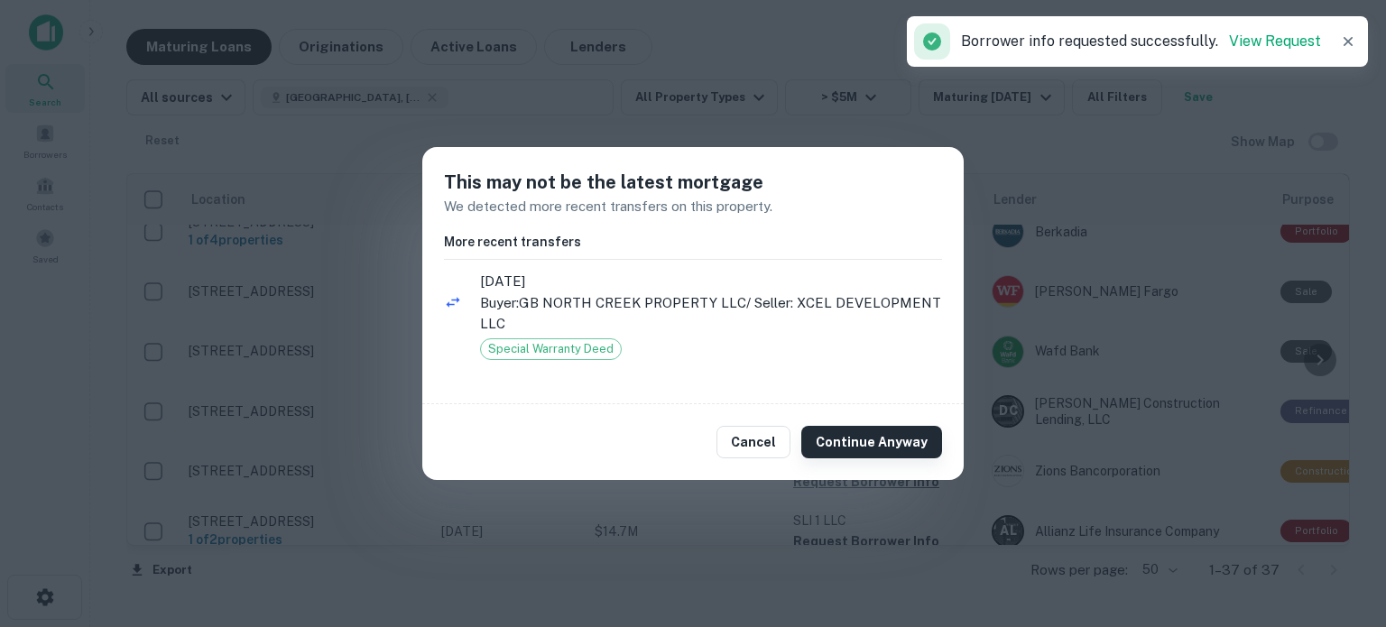
click at [873, 449] on button "Continue Anyway" at bounding box center [871, 442] width 141 height 32
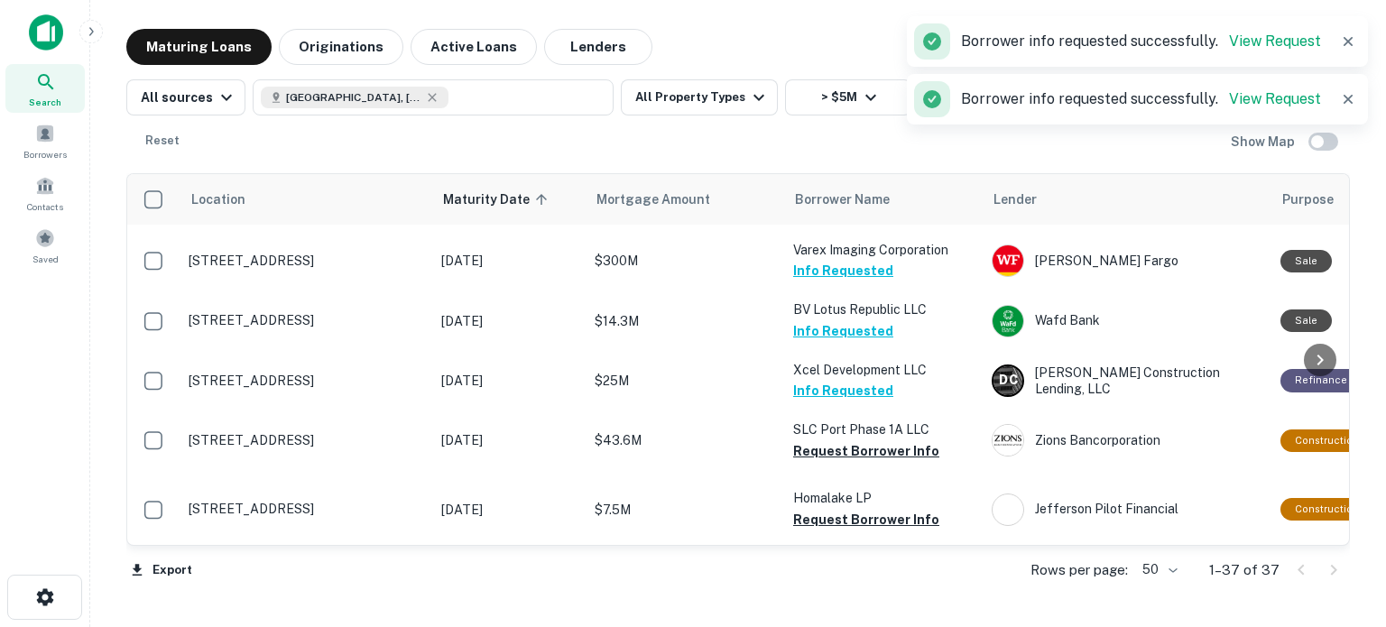
scroll to position [1865, 0]
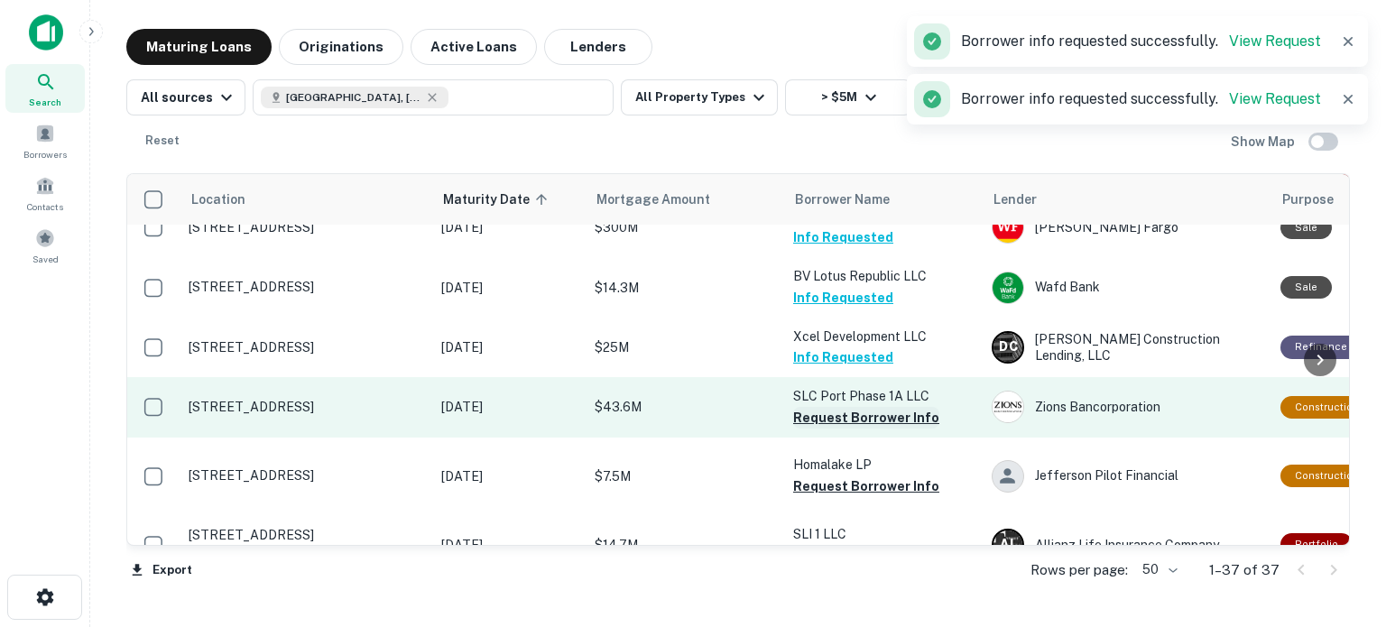
click at [876, 429] on button "Request Borrower Info" at bounding box center [866, 418] width 146 height 22
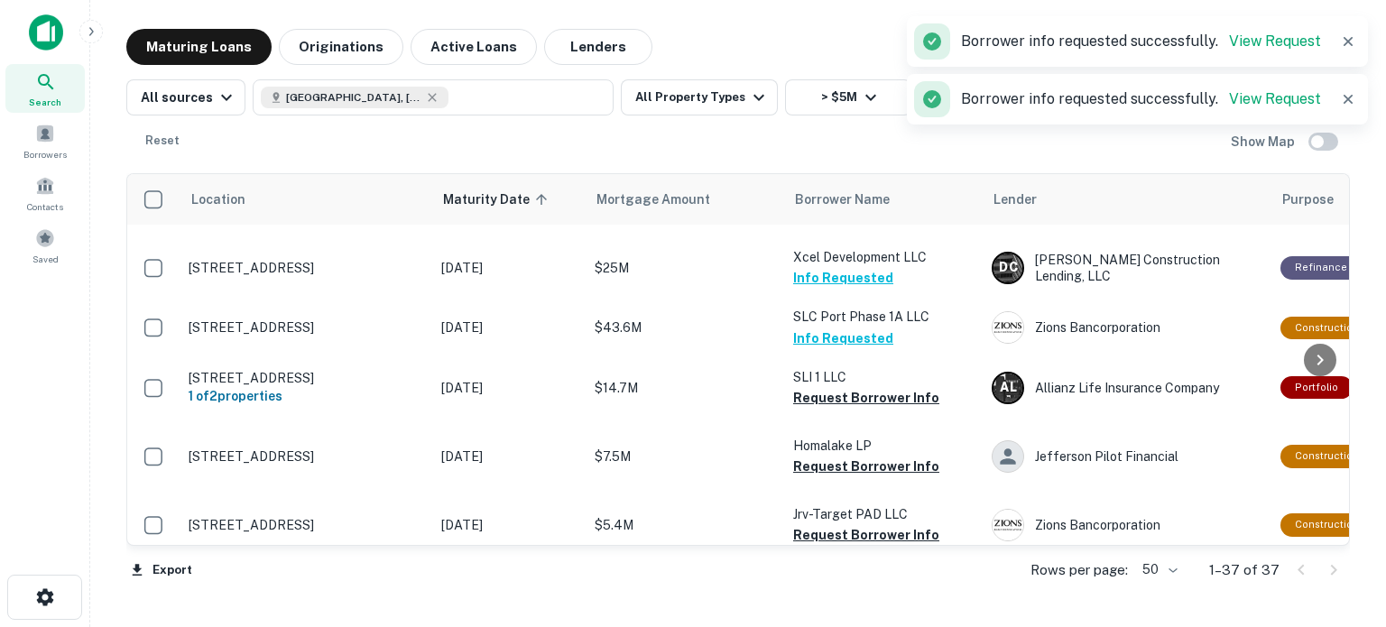
scroll to position [2092, 0]
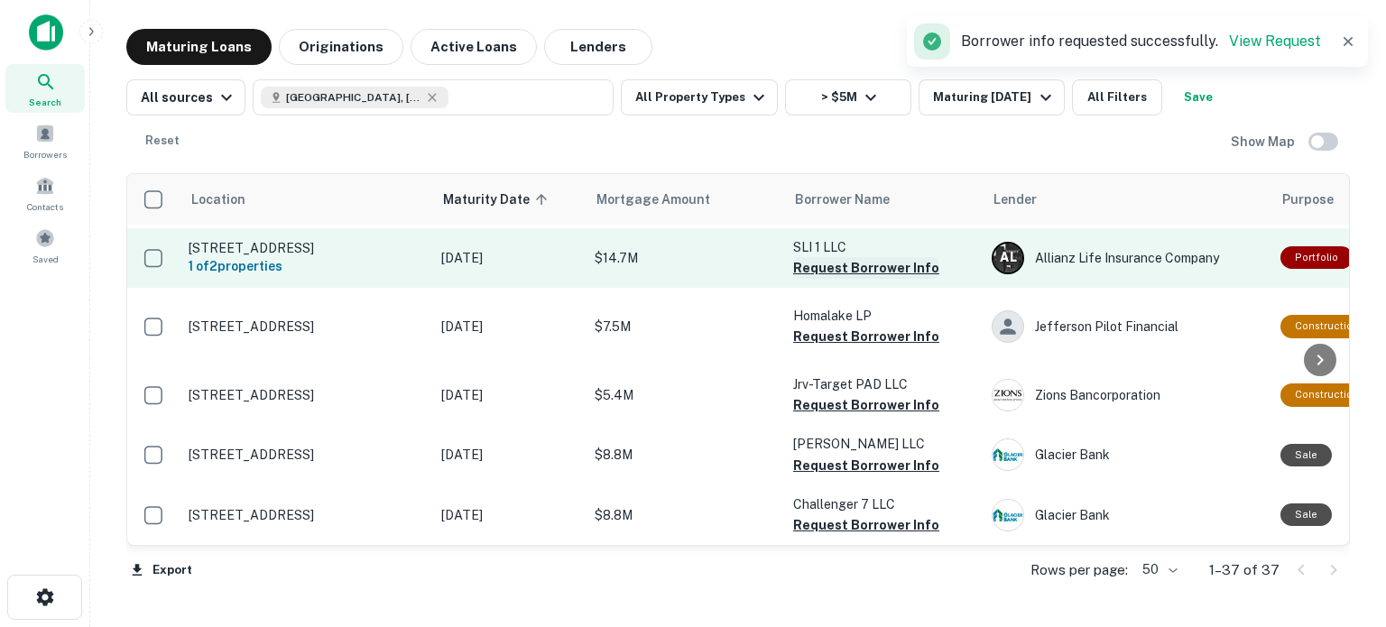
click at [870, 279] on button "Request Borrower Info" at bounding box center [866, 268] width 146 height 22
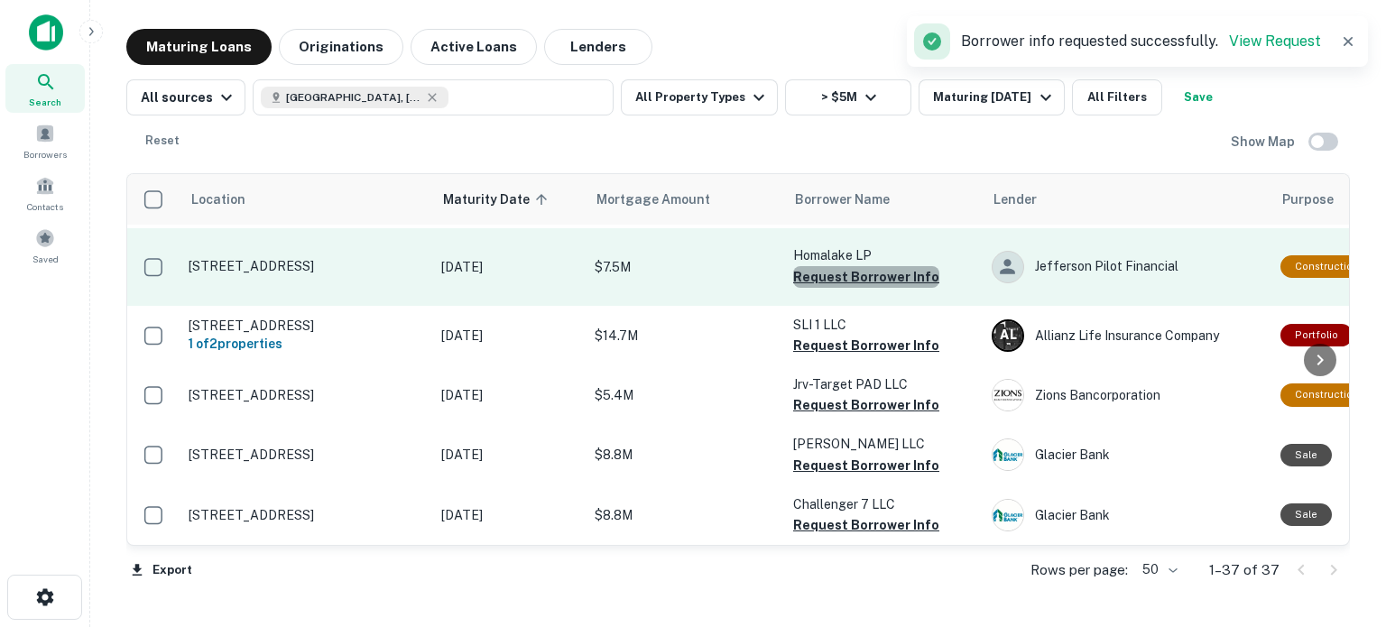
click at [881, 288] on button "Request Borrower Info" at bounding box center [866, 277] width 146 height 22
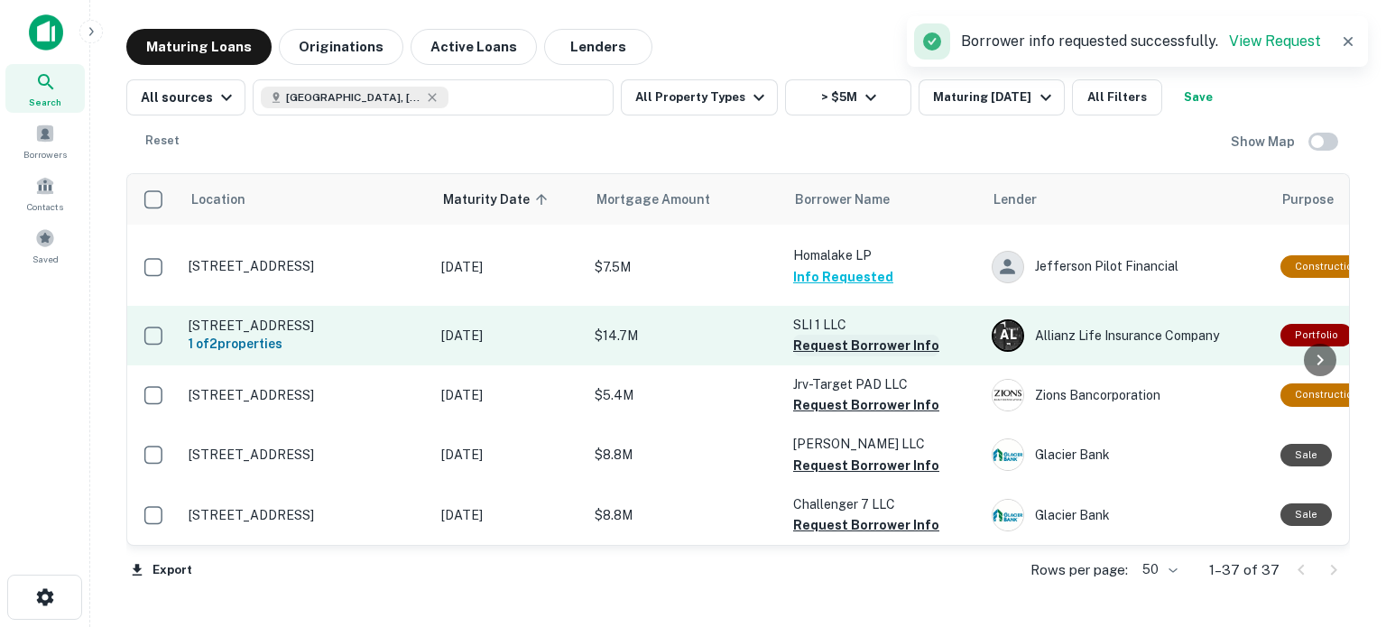
click at [867, 356] on button "Request Borrower Info" at bounding box center [866, 346] width 146 height 22
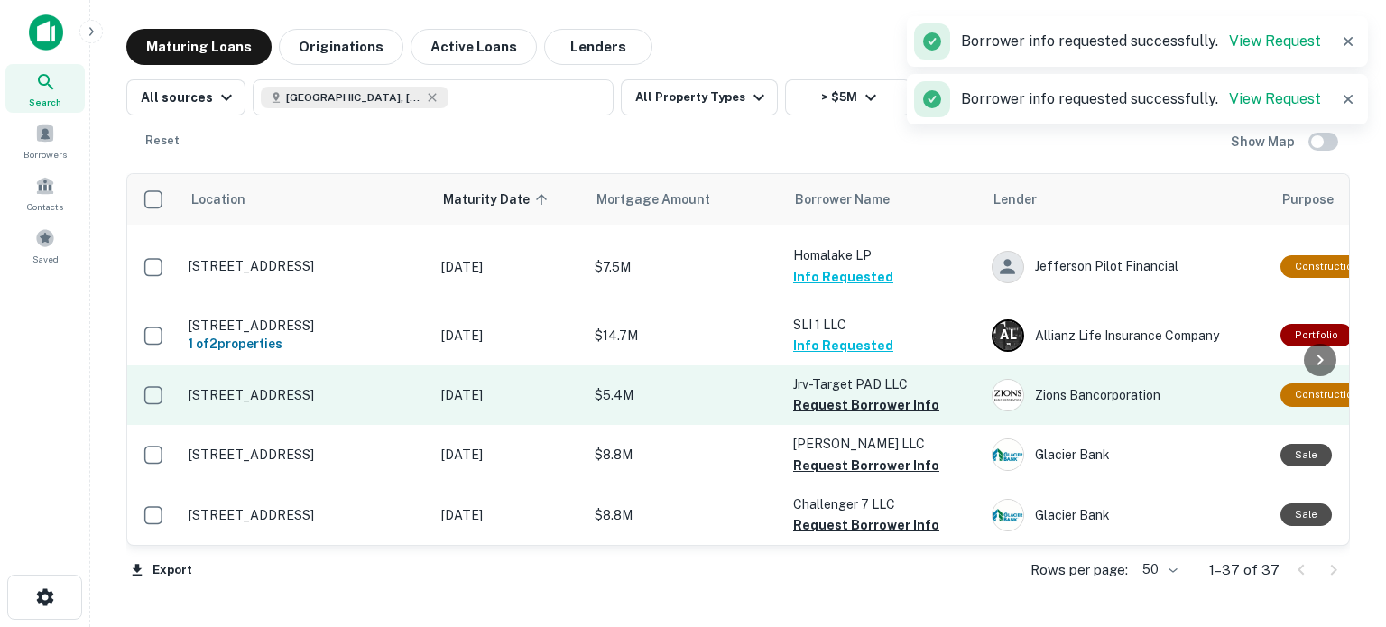
scroll to position [2119, 0]
click at [872, 409] on button "Request Borrower Info" at bounding box center [866, 405] width 146 height 22
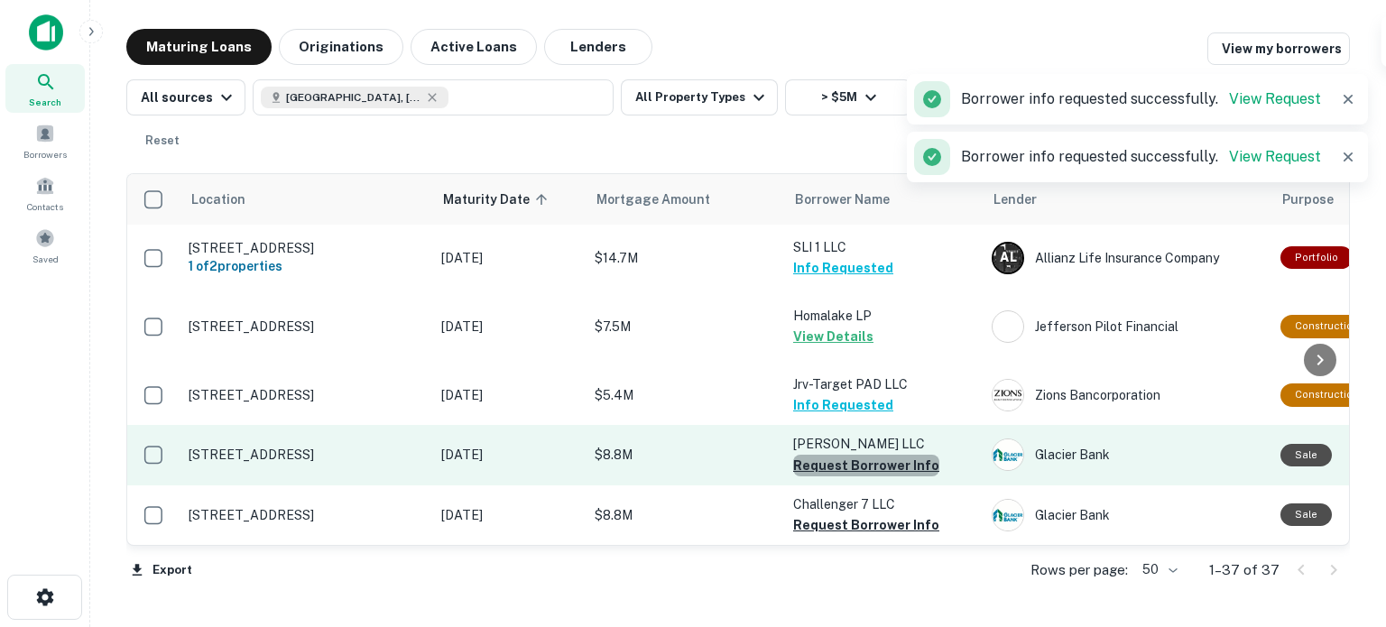
click at [877, 466] on button "Request Borrower Info" at bounding box center [866, 466] width 146 height 22
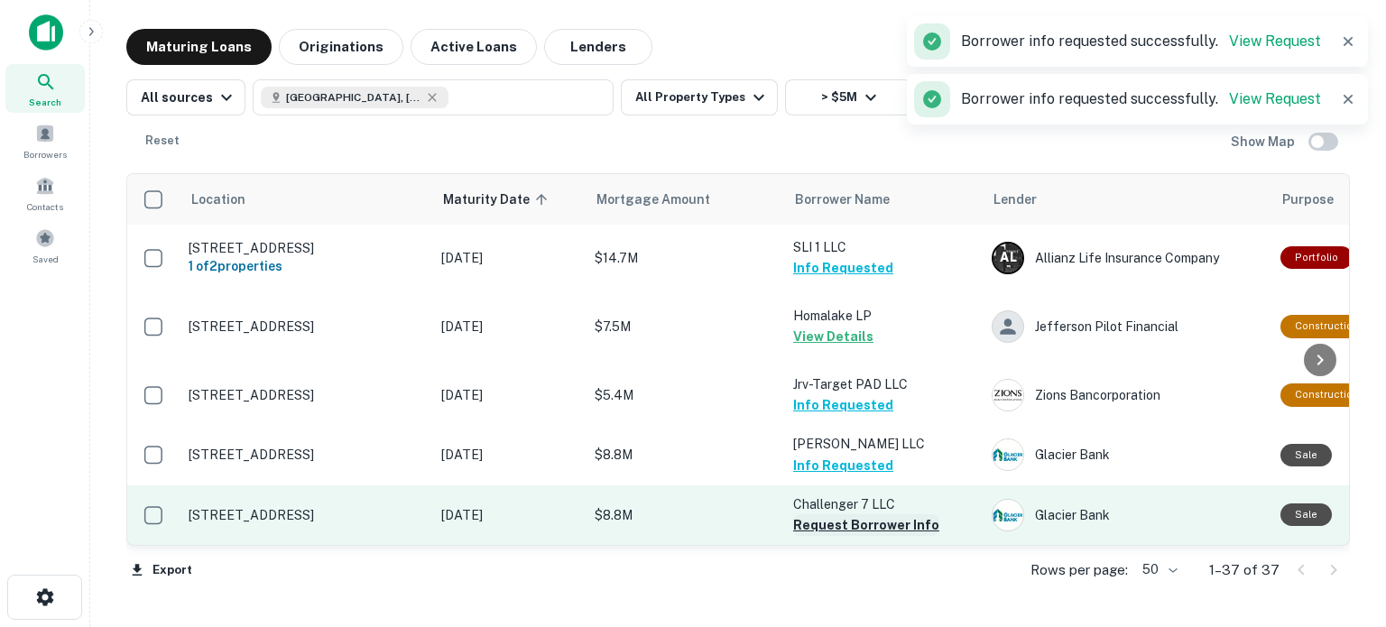
click at [883, 520] on button "Request Borrower Info" at bounding box center [866, 525] width 146 height 22
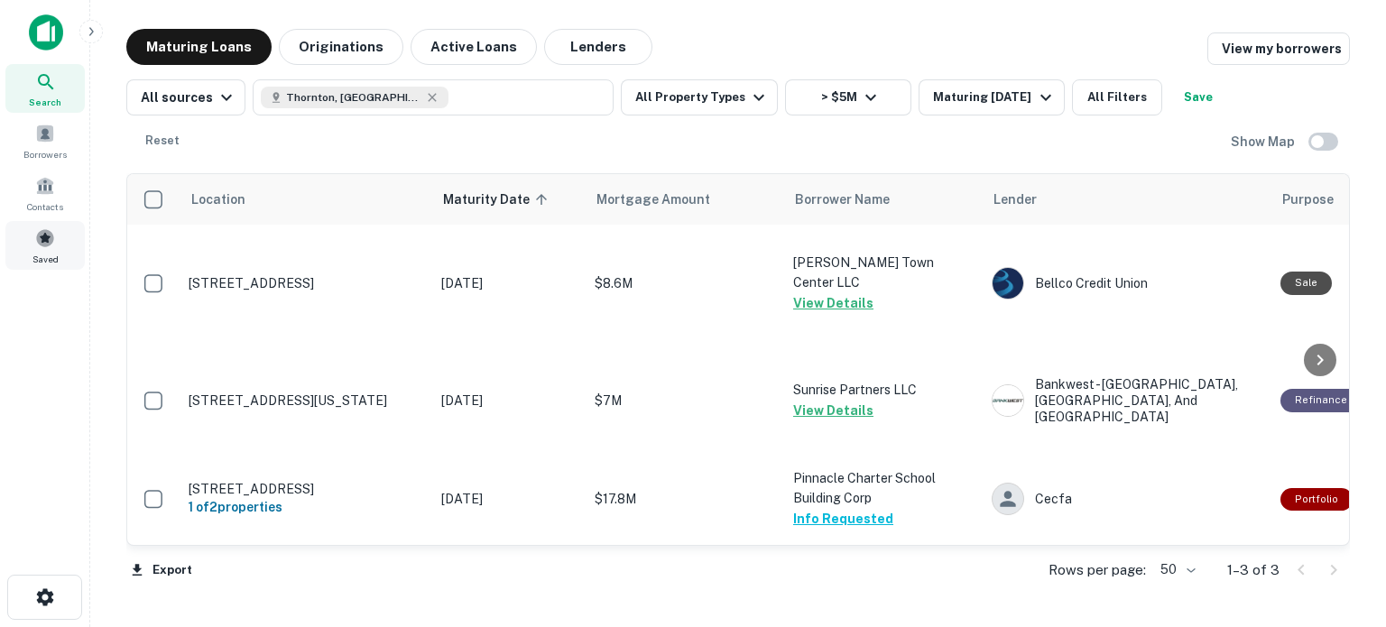
click at [42, 234] on span at bounding box center [45, 238] width 20 height 20
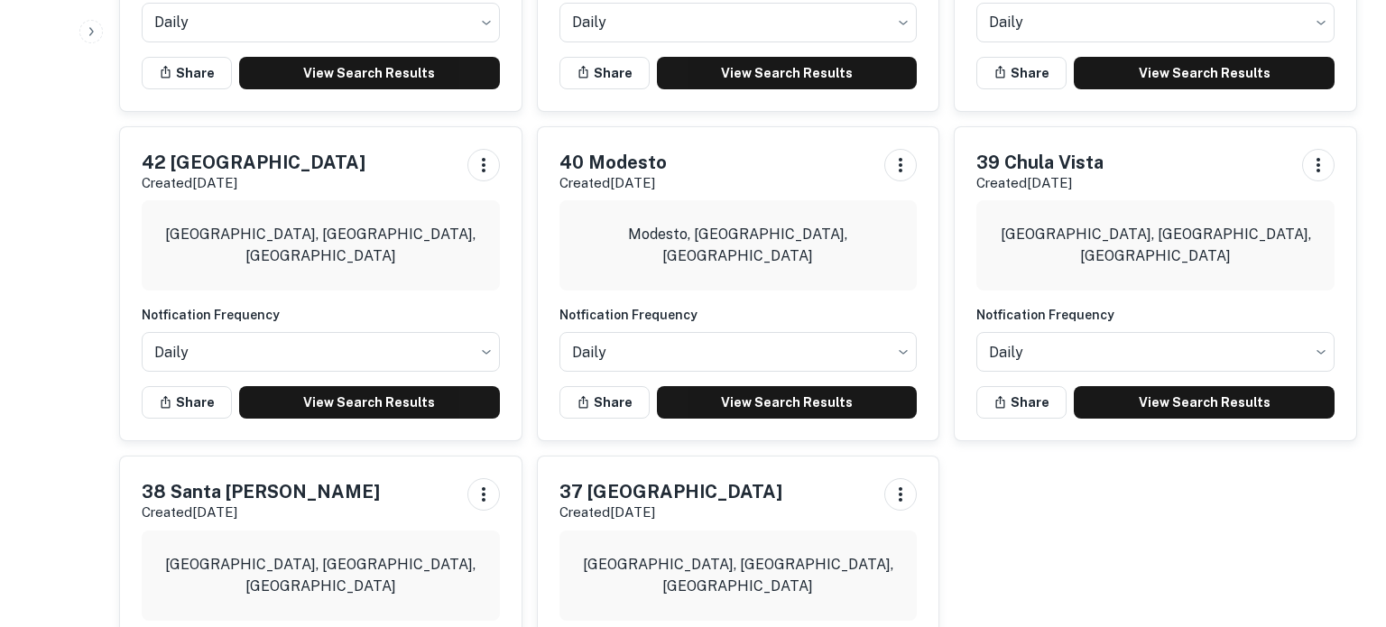
scroll to position [1908, 0]
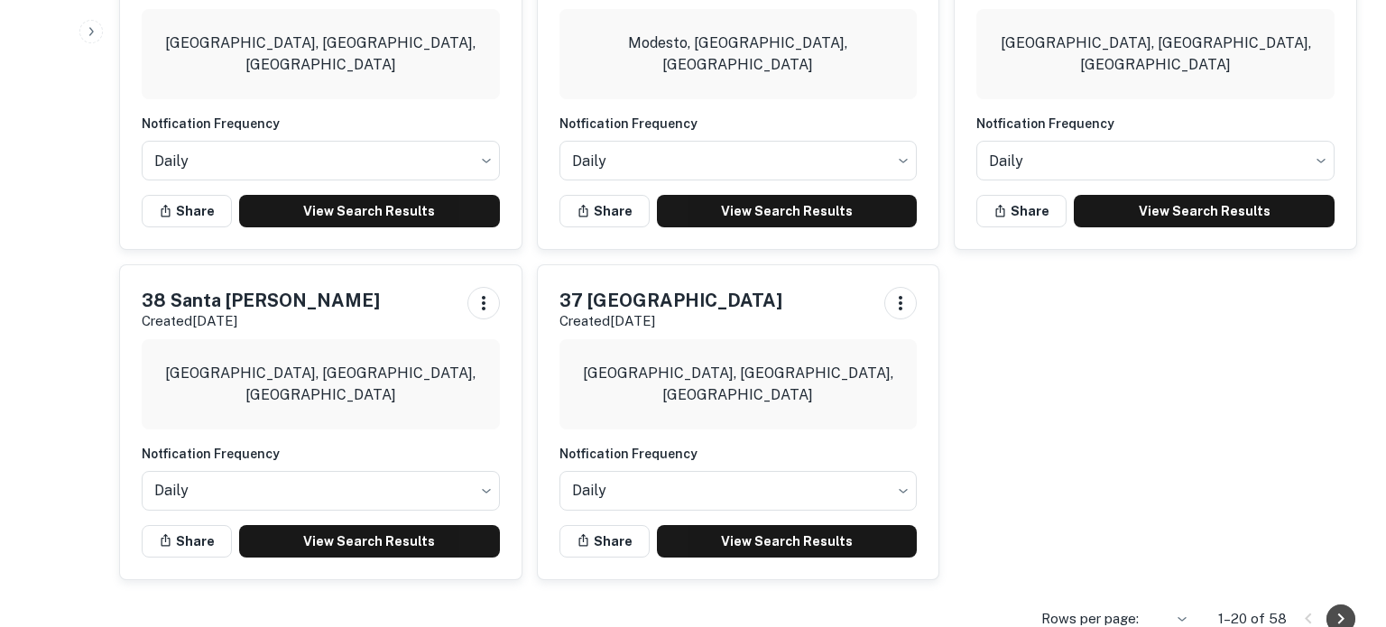
click at [1349, 608] on icon "Go to next page" at bounding box center [1341, 619] width 22 height 22
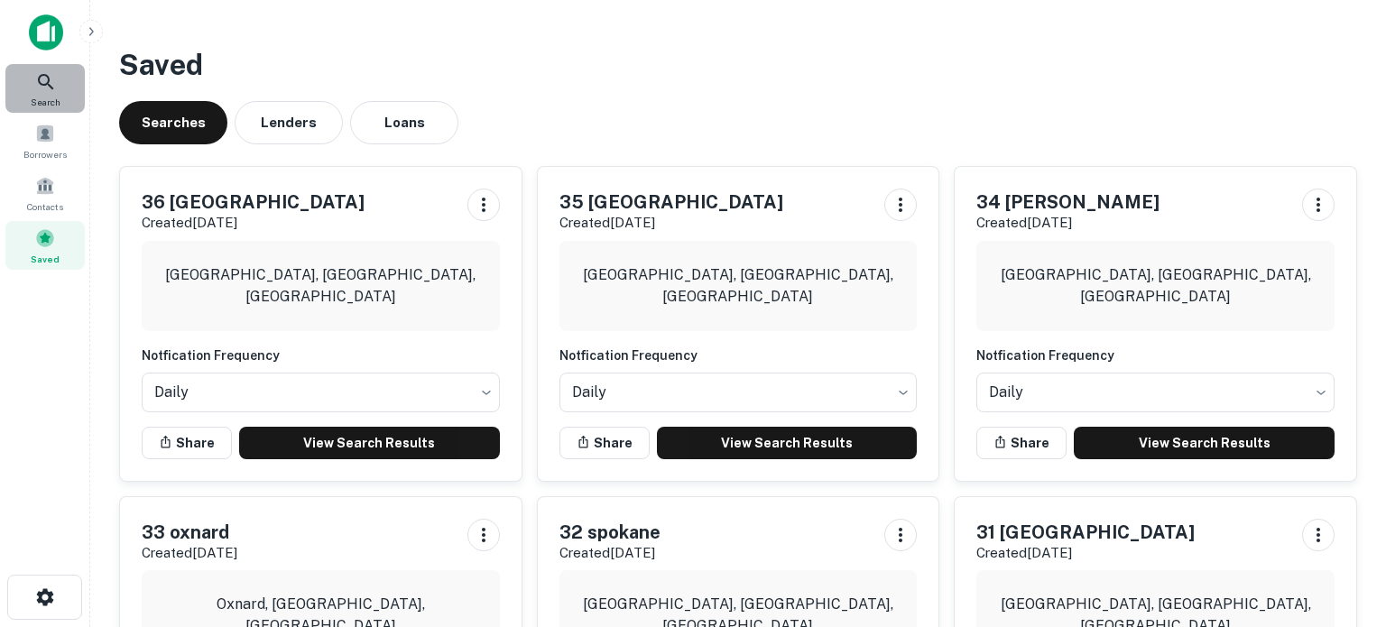
click at [48, 81] on icon at bounding box center [45, 81] width 15 height 15
